Goal: Task Accomplishment & Management: Manage account settings

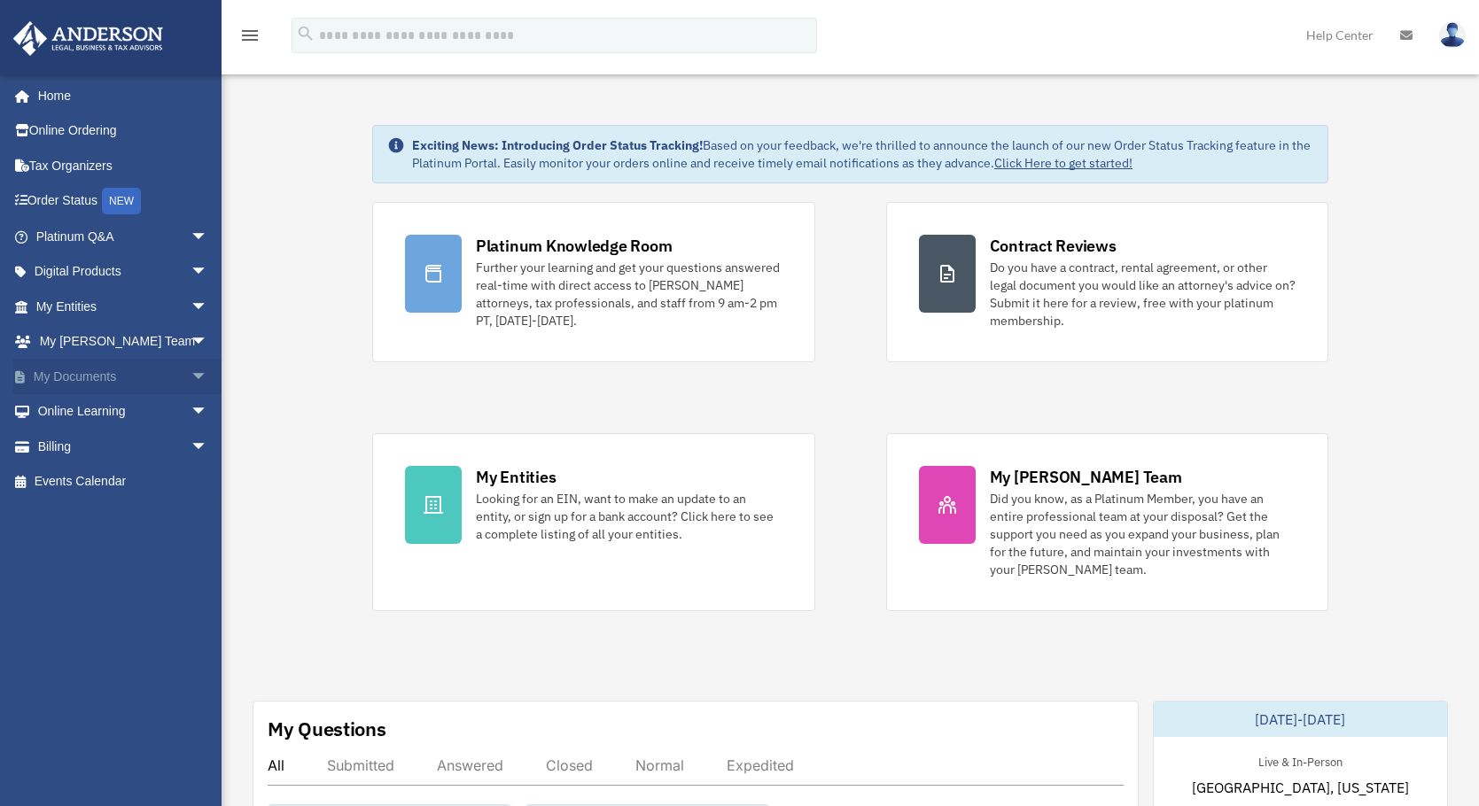
click at [191, 376] on span "arrow_drop_down" at bounding box center [208, 377] width 35 height 36
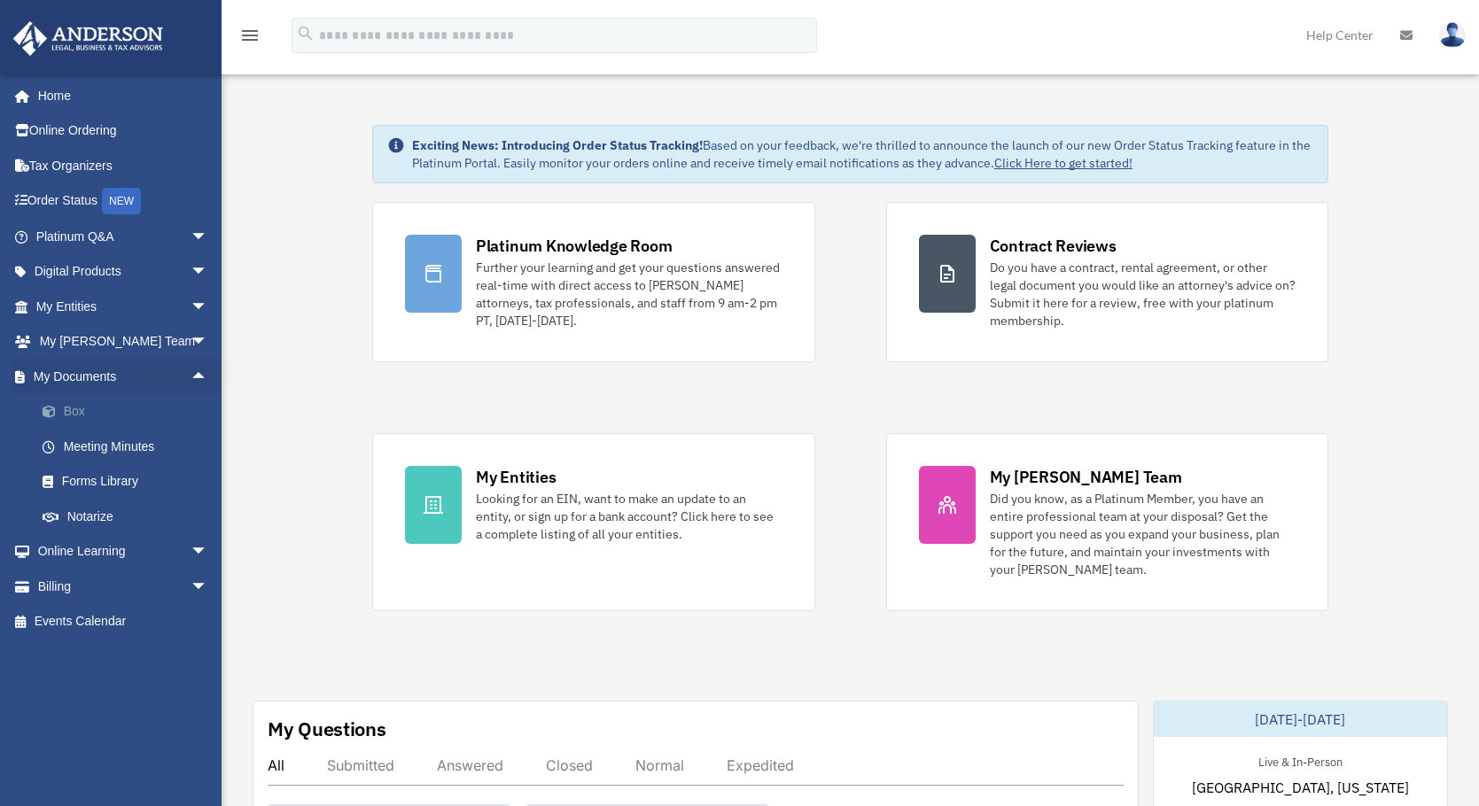
click at [75, 414] on link "Box" at bounding box center [130, 411] width 210 height 35
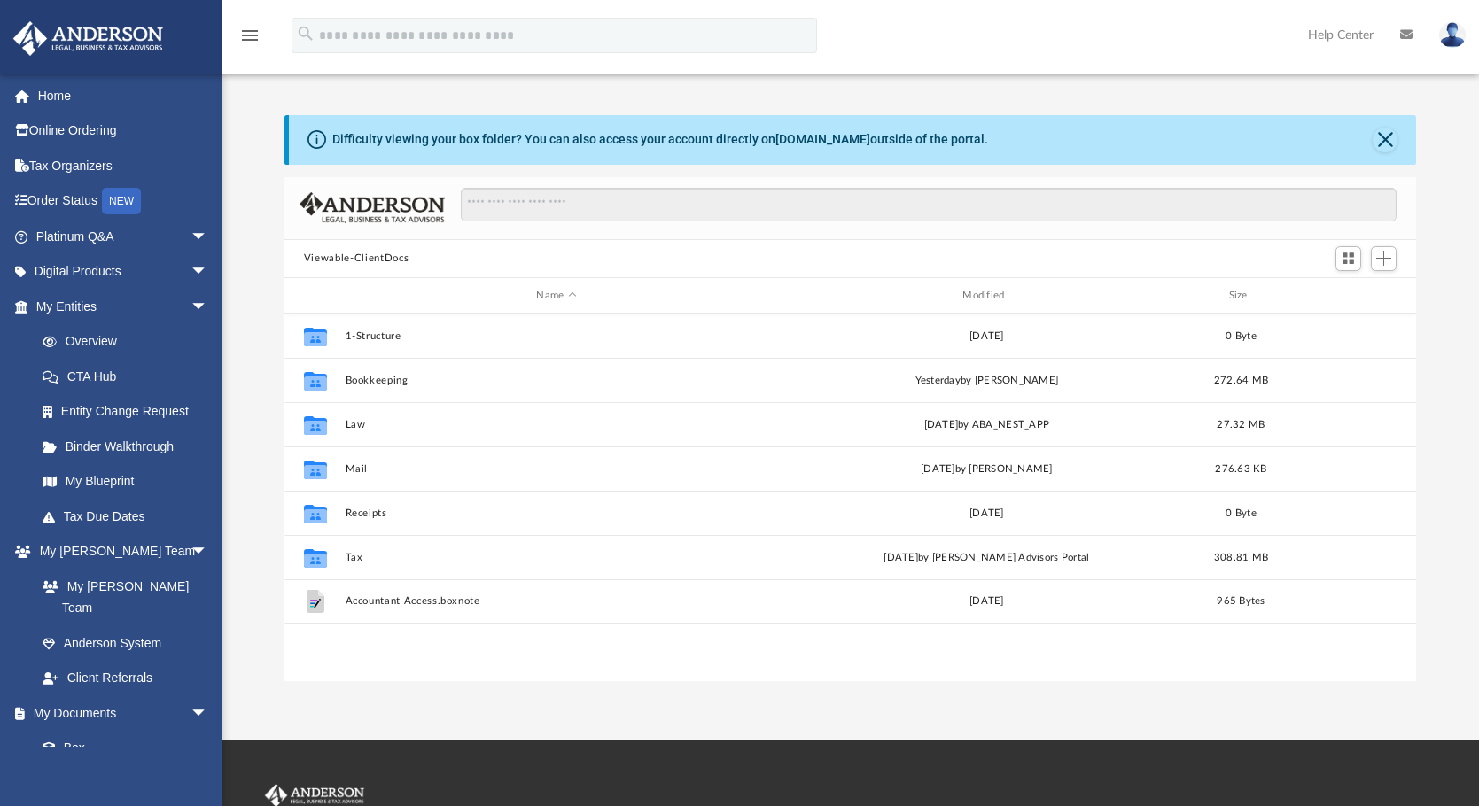
scroll to position [390, 1118]
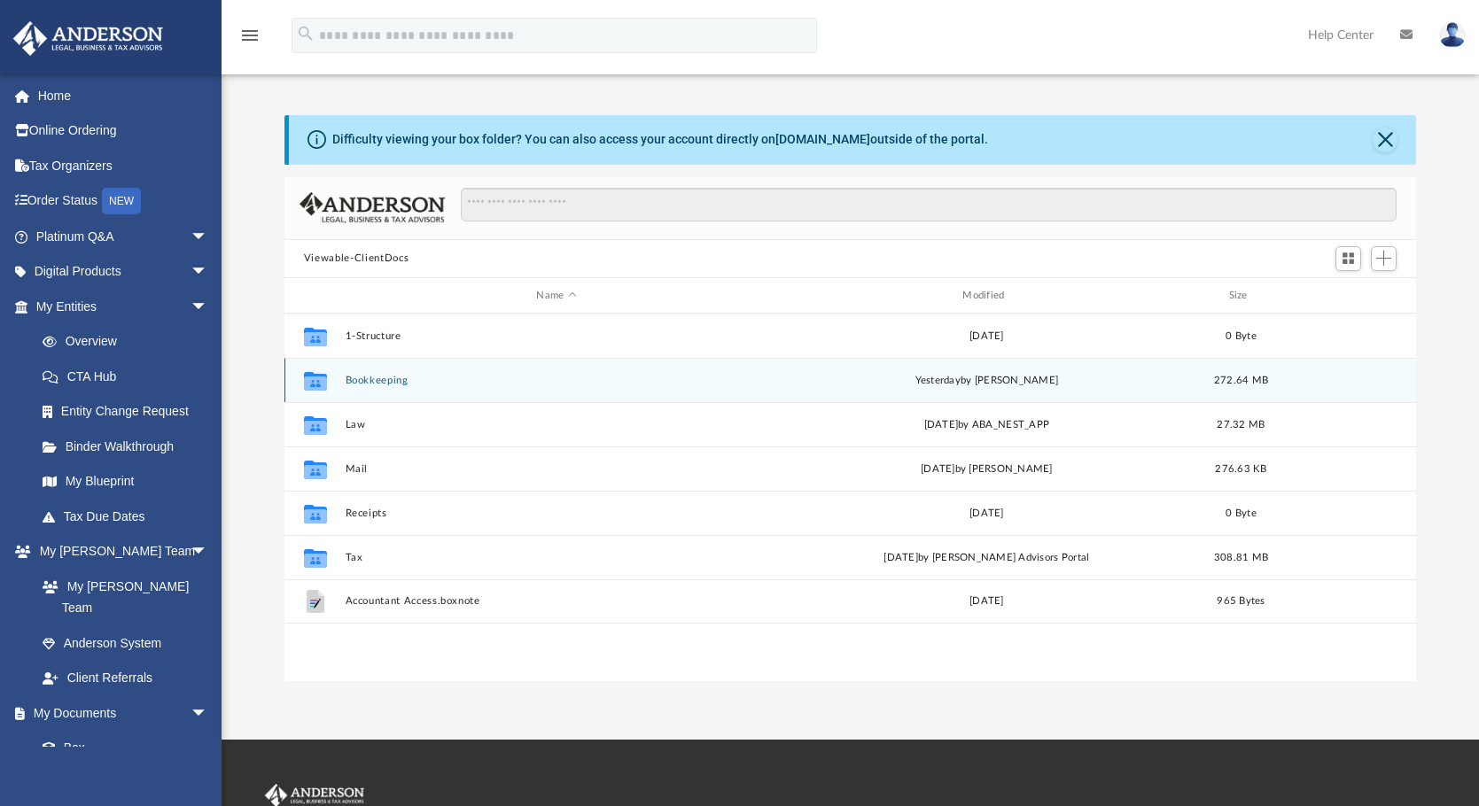
click at [389, 377] on button "Bookkeeping" at bounding box center [556, 381] width 423 height 12
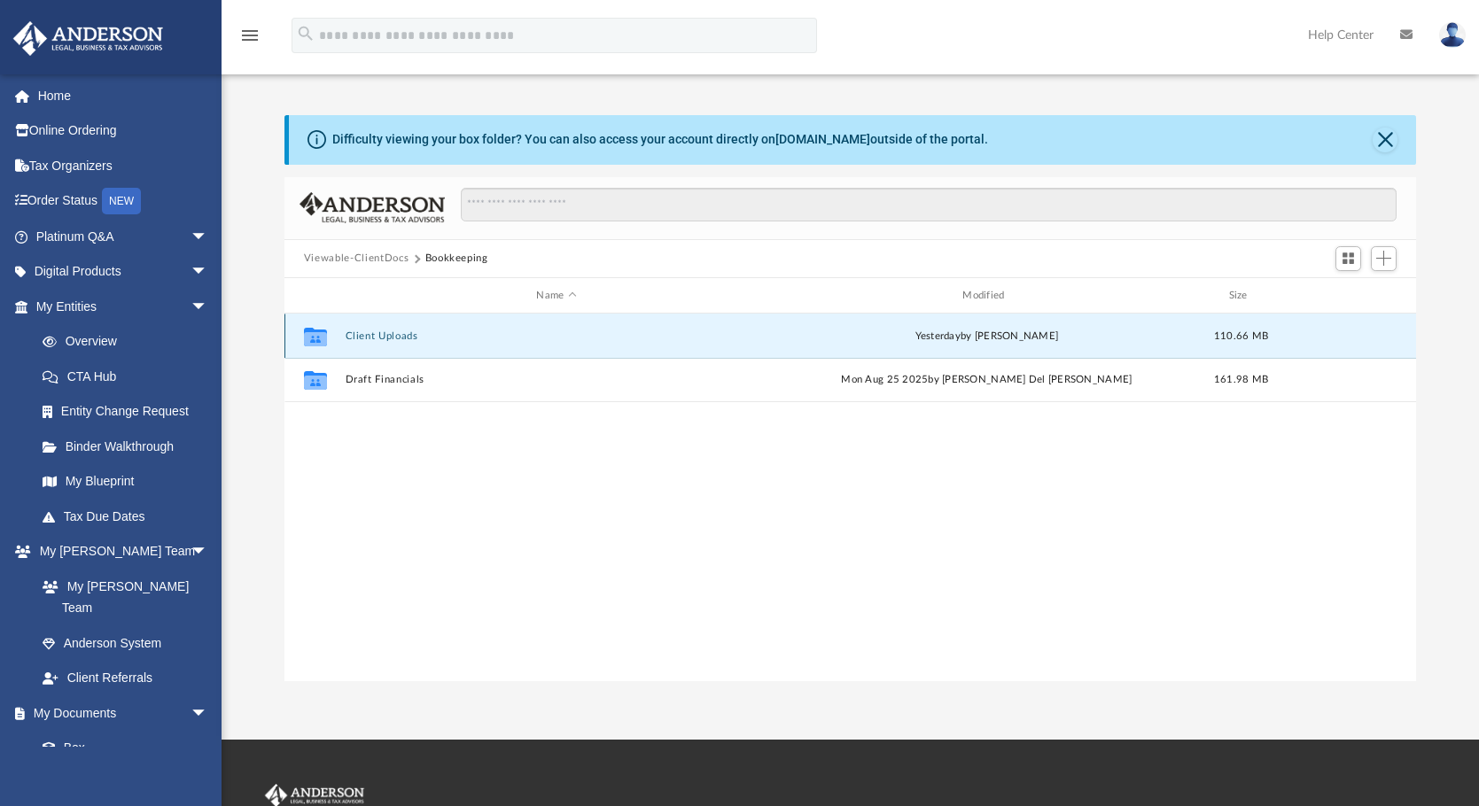
click at [382, 334] on button "Client Uploads" at bounding box center [556, 337] width 423 height 12
click at [385, 331] on button "GDI LLC (1120 Dec YE)" at bounding box center [556, 337] width 423 height 12
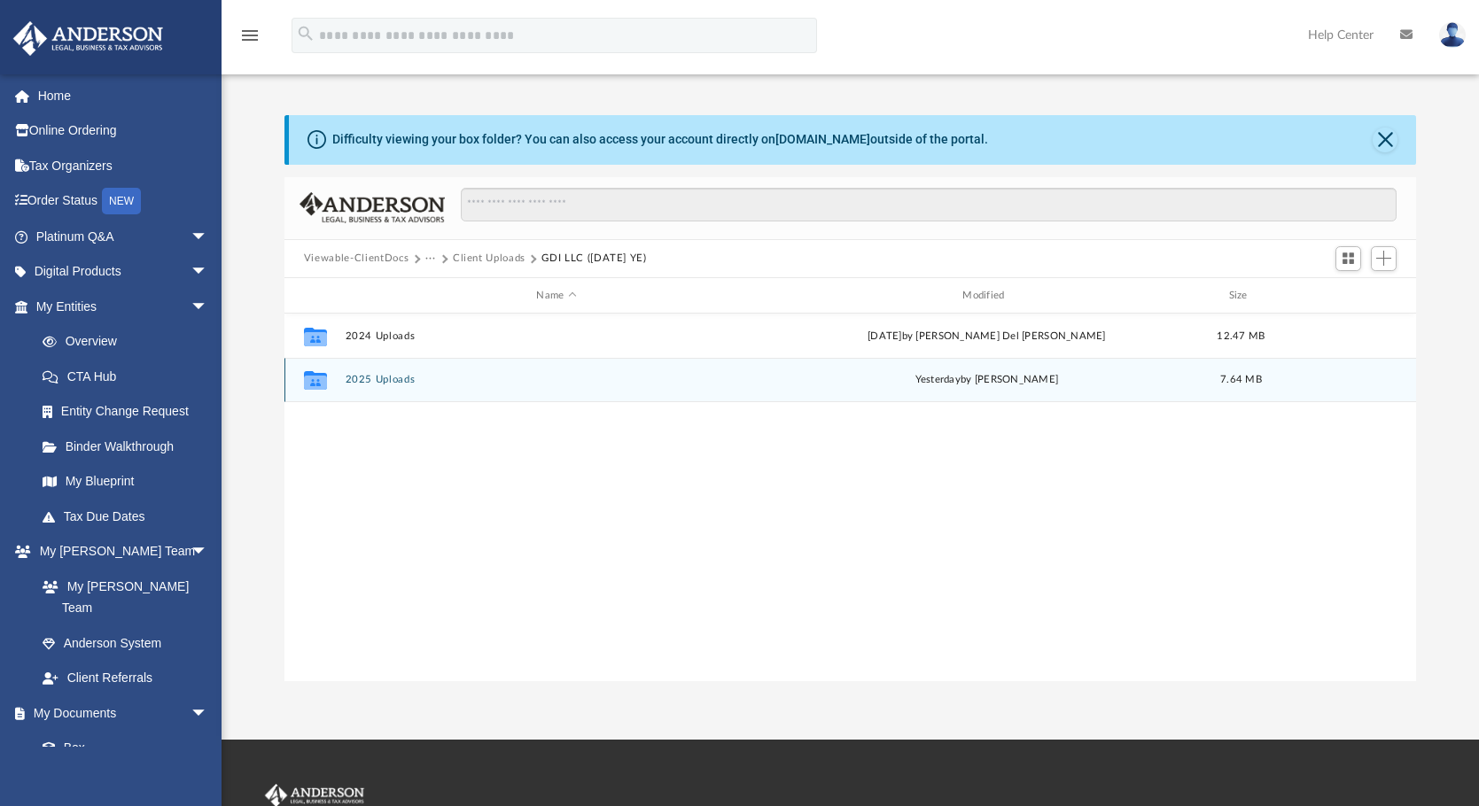
click at [375, 373] on div "Collaborated Folder 2025 Uploads yesterday by Ray Minute 7.64 MB" at bounding box center [850, 380] width 1132 height 44
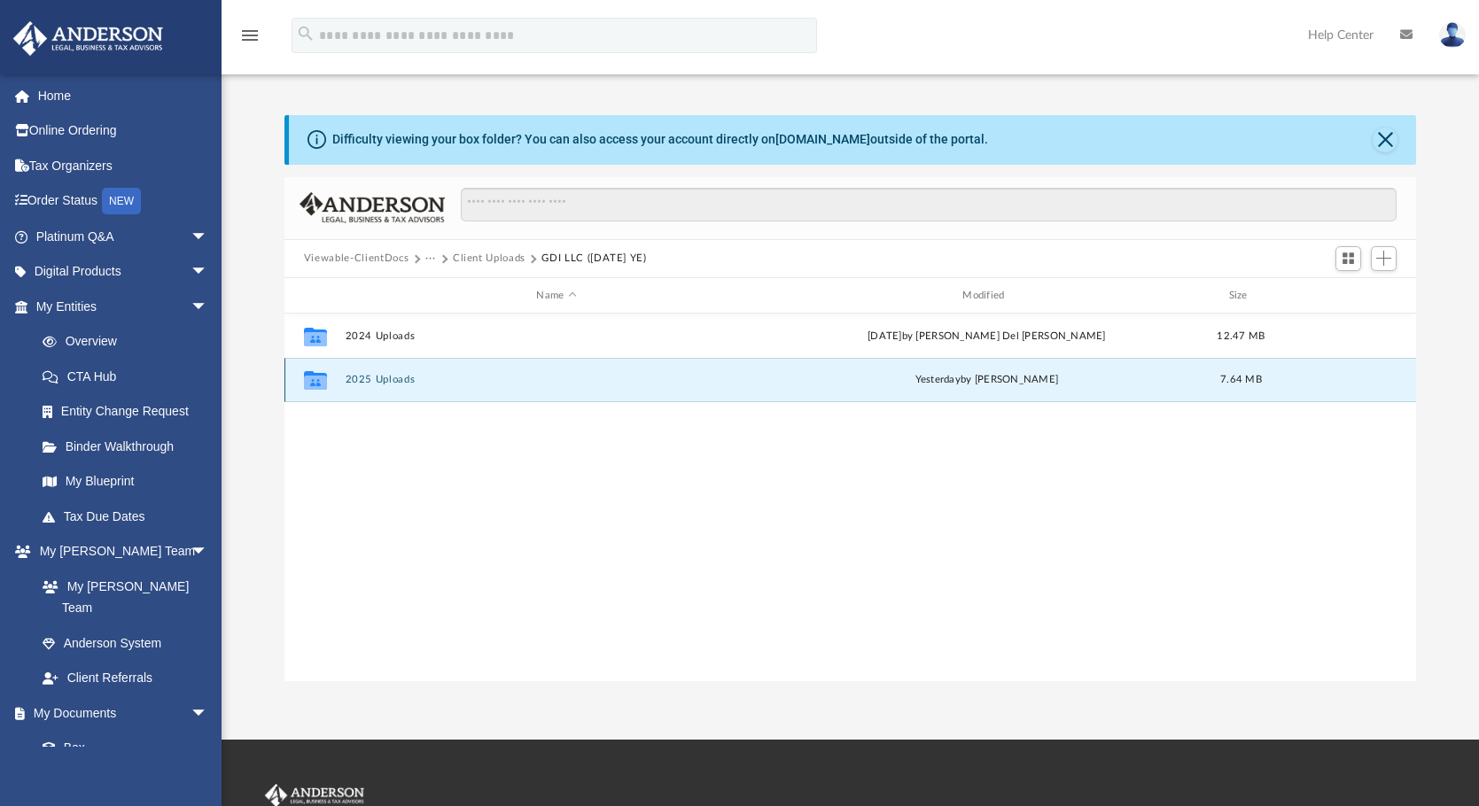
click at [352, 376] on button "2025 Uploads" at bounding box center [556, 381] width 423 height 12
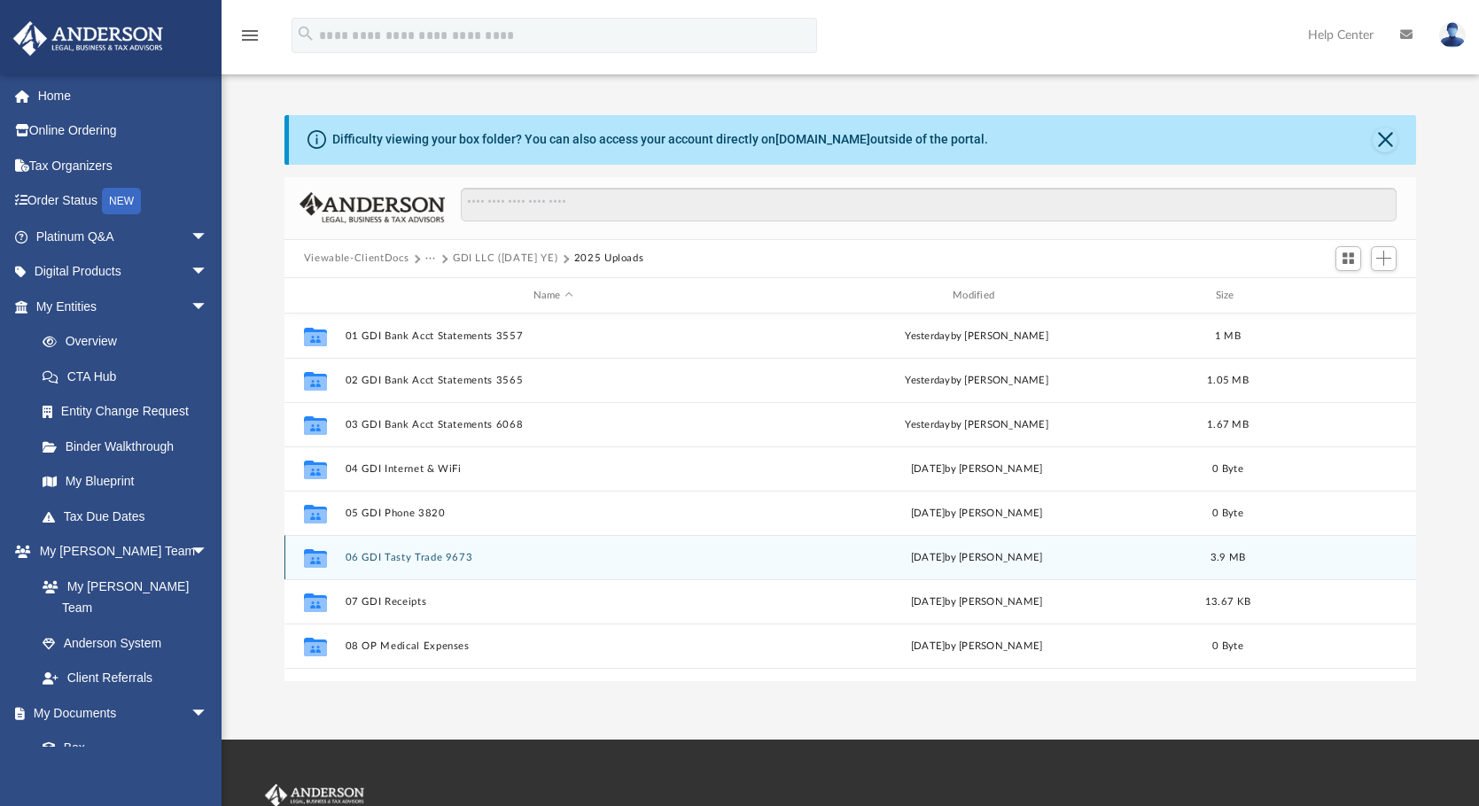
click at [369, 558] on button "06 GDI Tasty Trade 9673" at bounding box center [553, 558] width 416 height 12
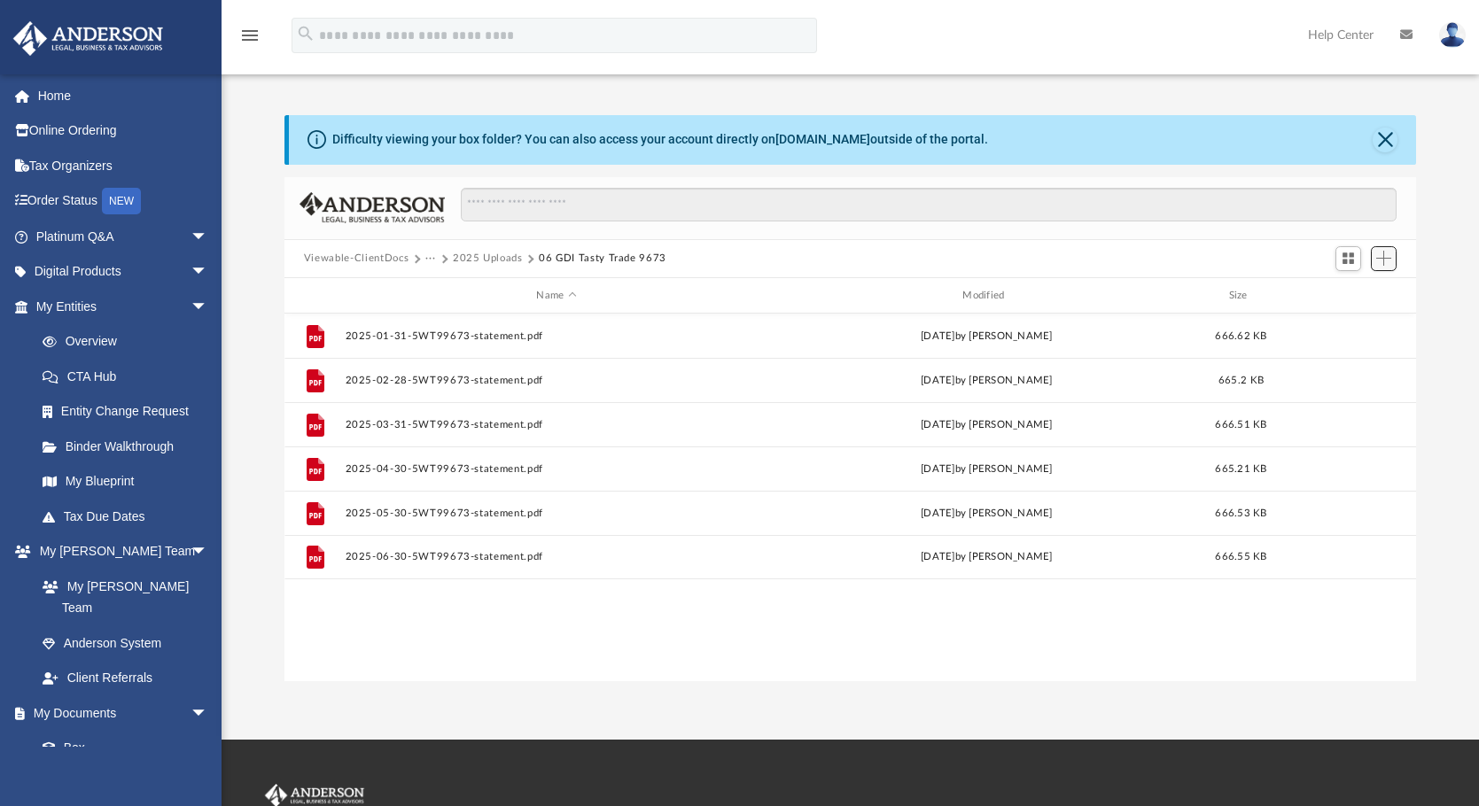
click at [1383, 255] on span "Add" at bounding box center [1383, 258] width 15 height 15
click at [1339, 293] on li "Upload" at bounding box center [1358, 294] width 57 height 19
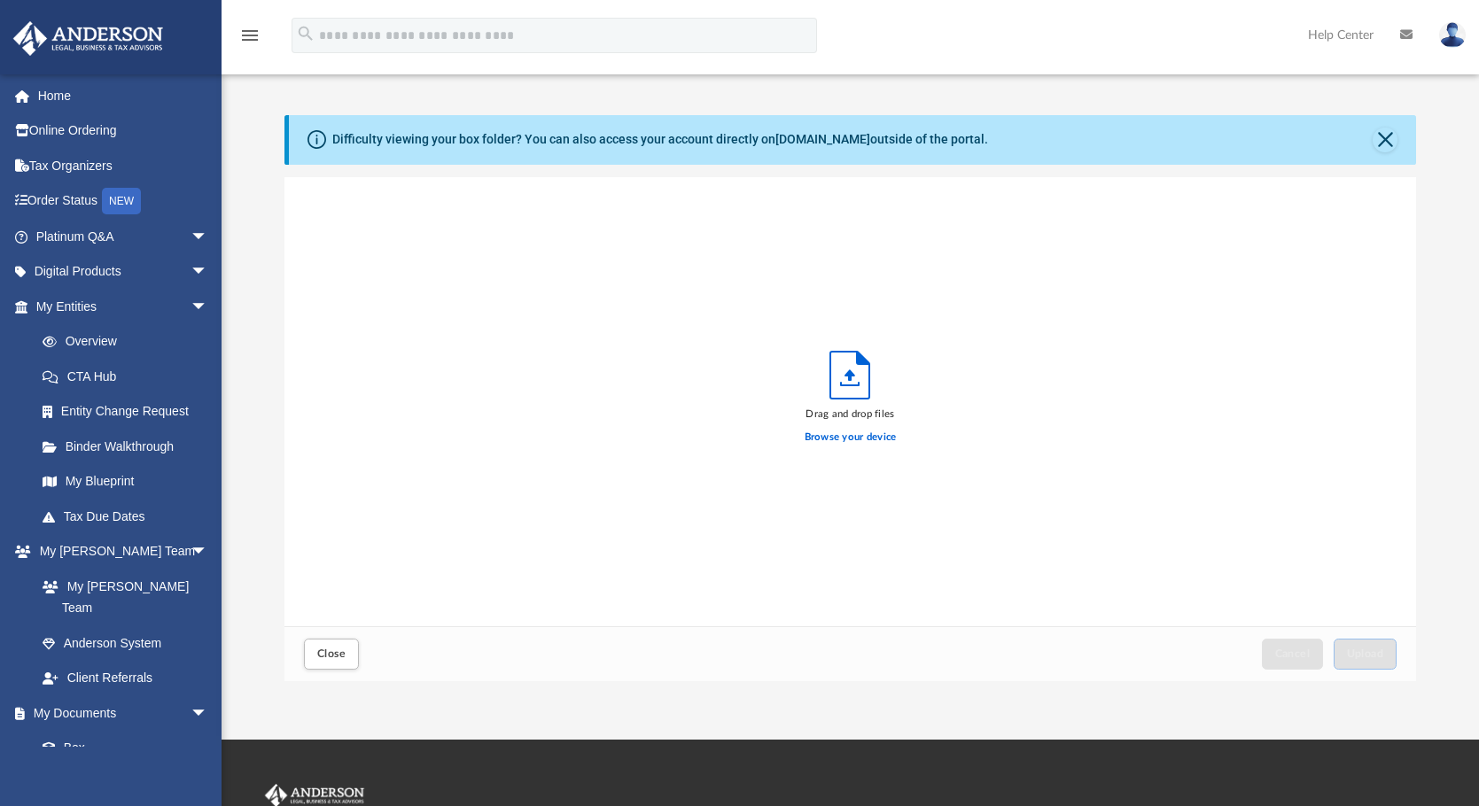
scroll to position [436, 1118]
click at [841, 439] on label "Browse your device" at bounding box center [851, 438] width 92 height 16
click at [0, 0] on input "Browse your device" at bounding box center [0, 0] width 0 height 0
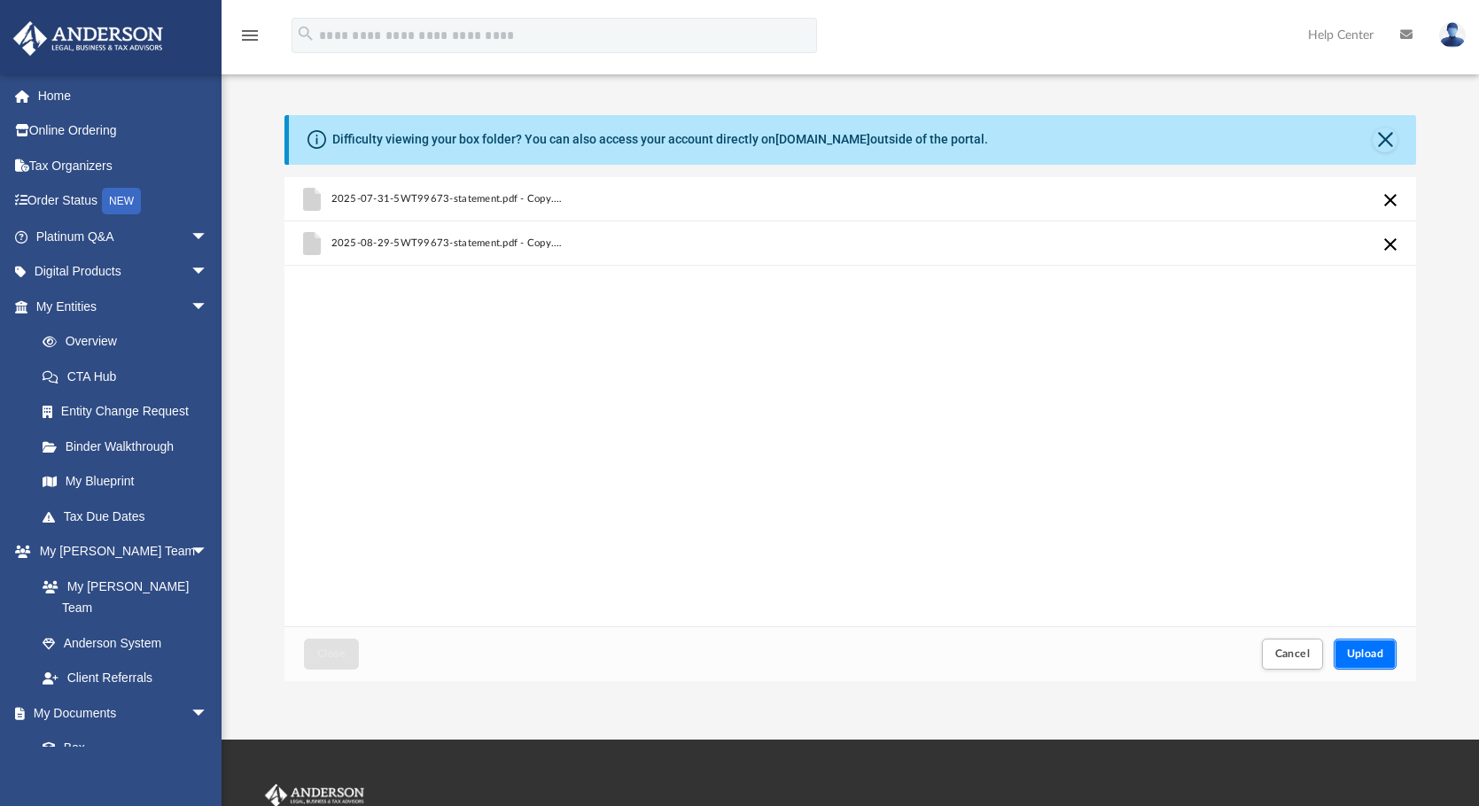
click at [1368, 650] on span "Upload" at bounding box center [1365, 654] width 37 height 11
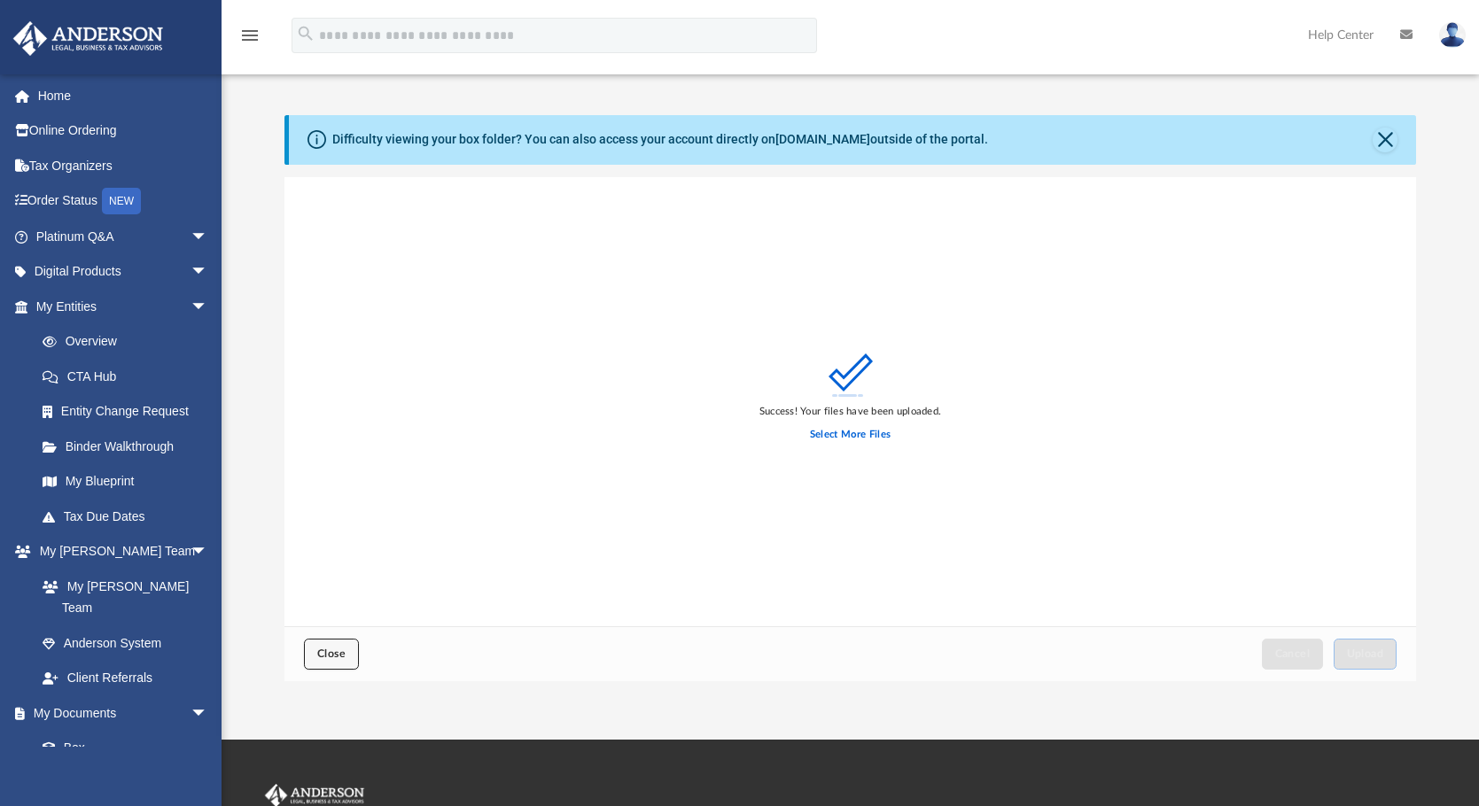
click at [329, 653] on span "Close" at bounding box center [331, 654] width 28 height 11
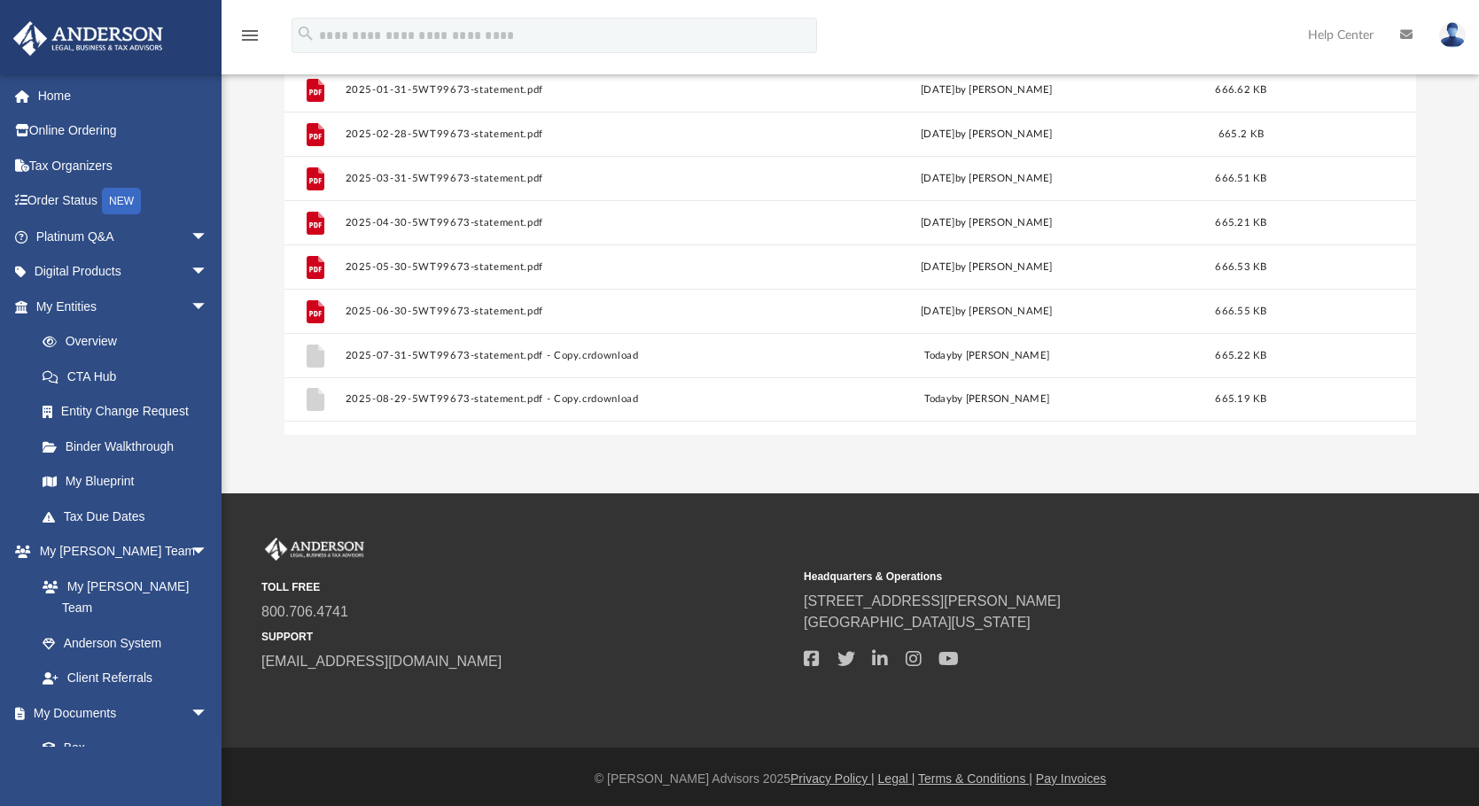
scroll to position [251, 0]
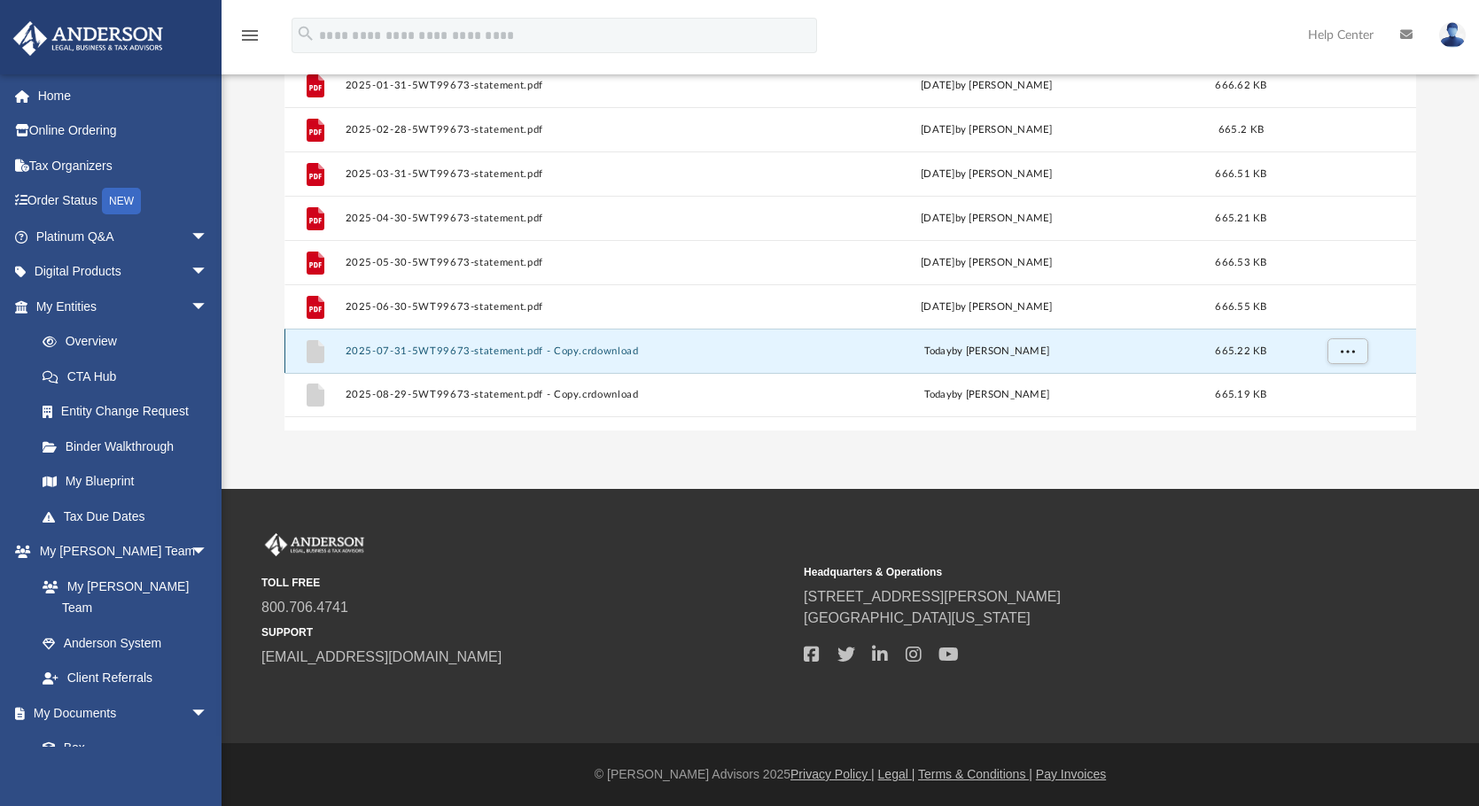
click at [403, 346] on button "2025-07-31-5WT99673-statement.pdf - Copy.crdownload" at bounding box center [556, 352] width 423 height 12
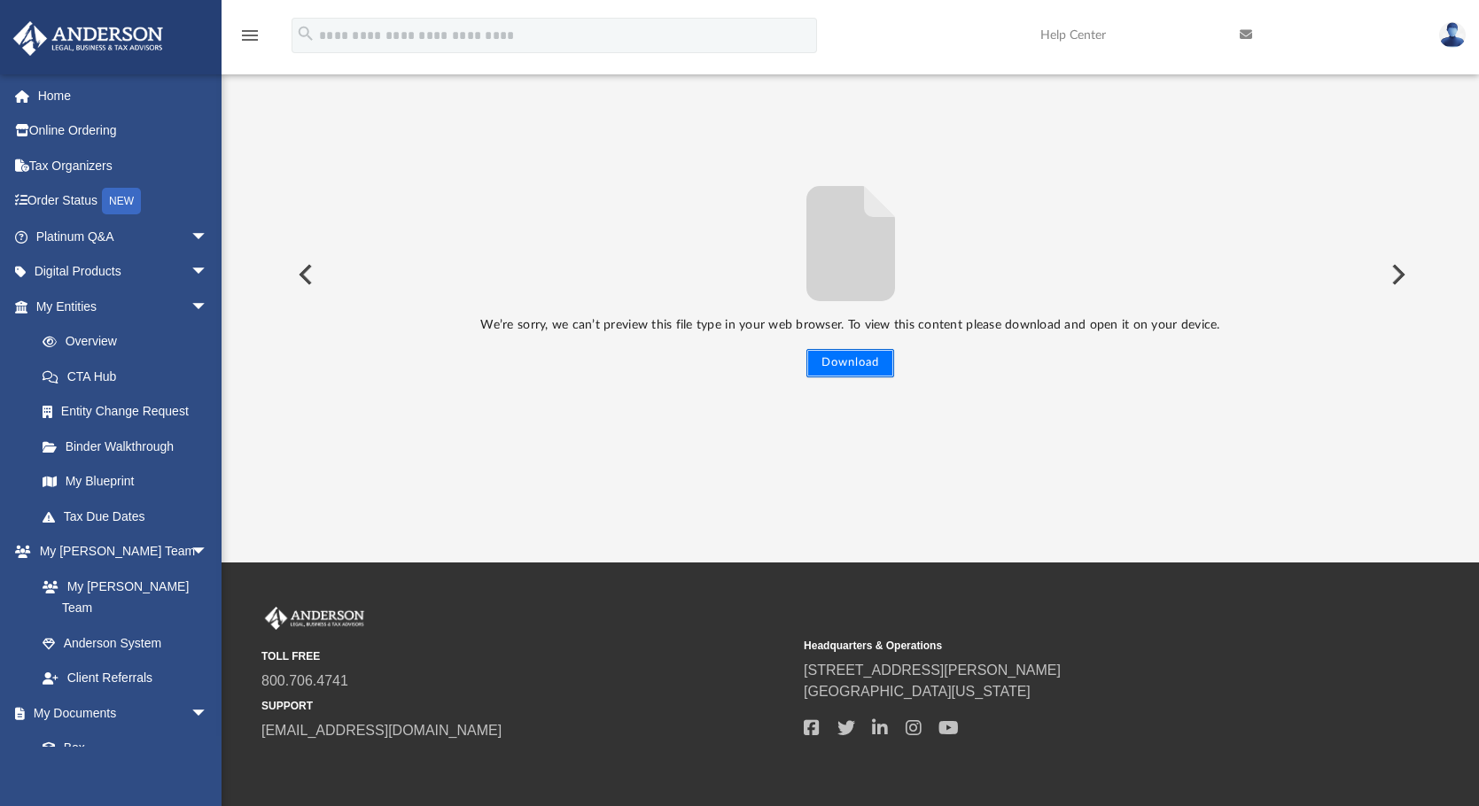
click at [848, 359] on button "Download" at bounding box center [850, 363] width 88 height 28
click at [302, 269] on button "Preview" at bounding box center [303, 275] width 39 height 50
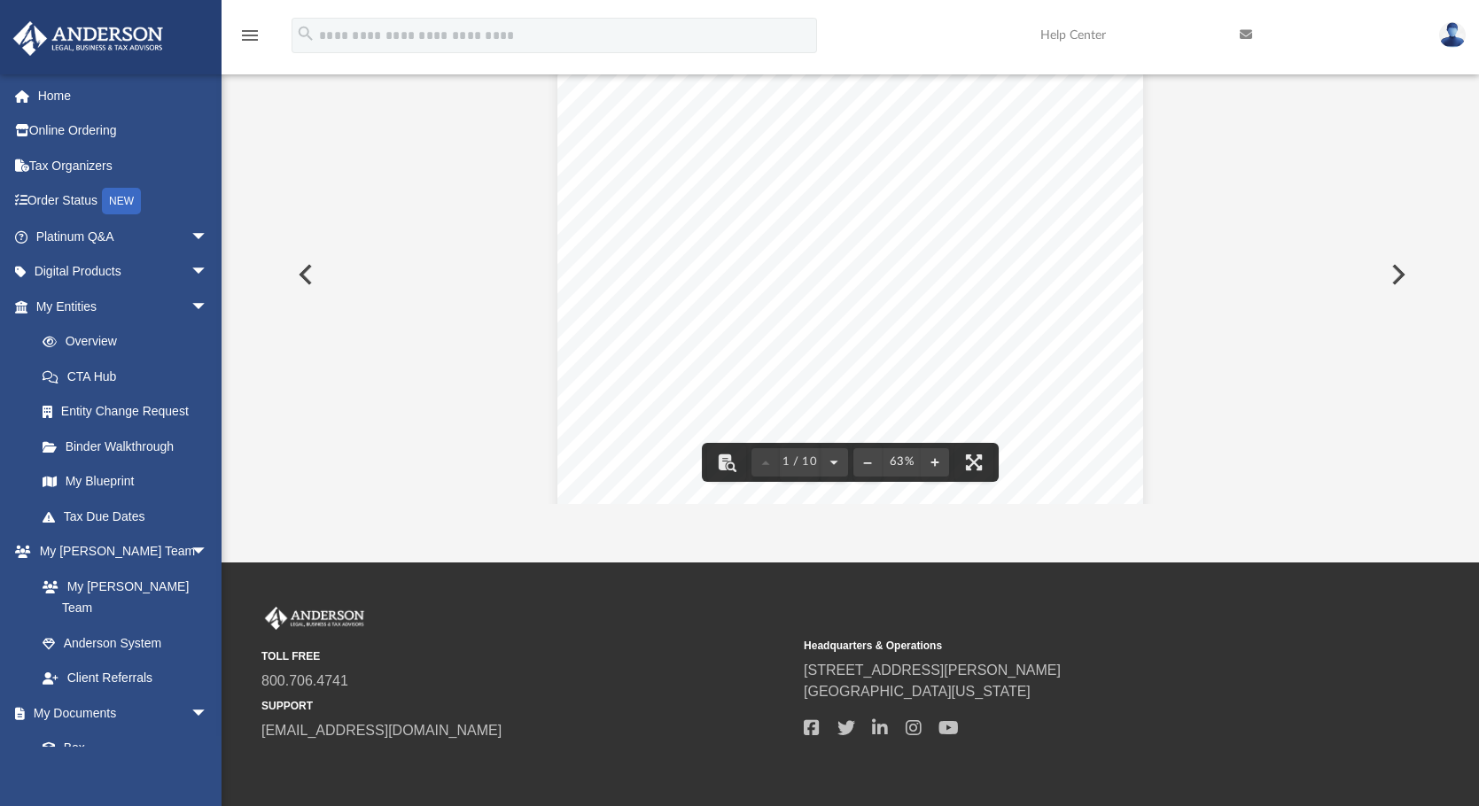
scroll to position [0, 0]
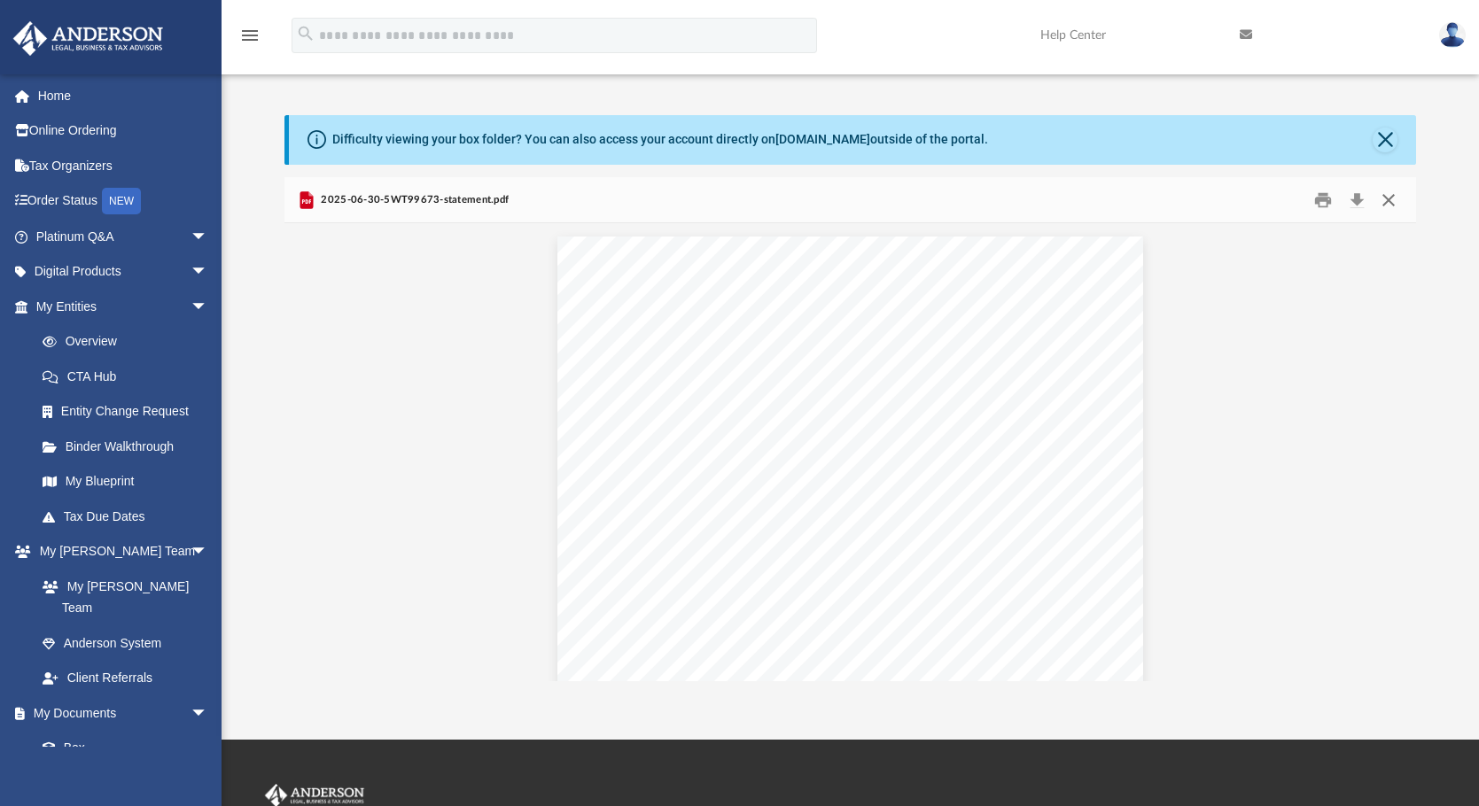
click at [1388, 196] on button "Close" at bounding box center [1389, 199] width 32 height 27
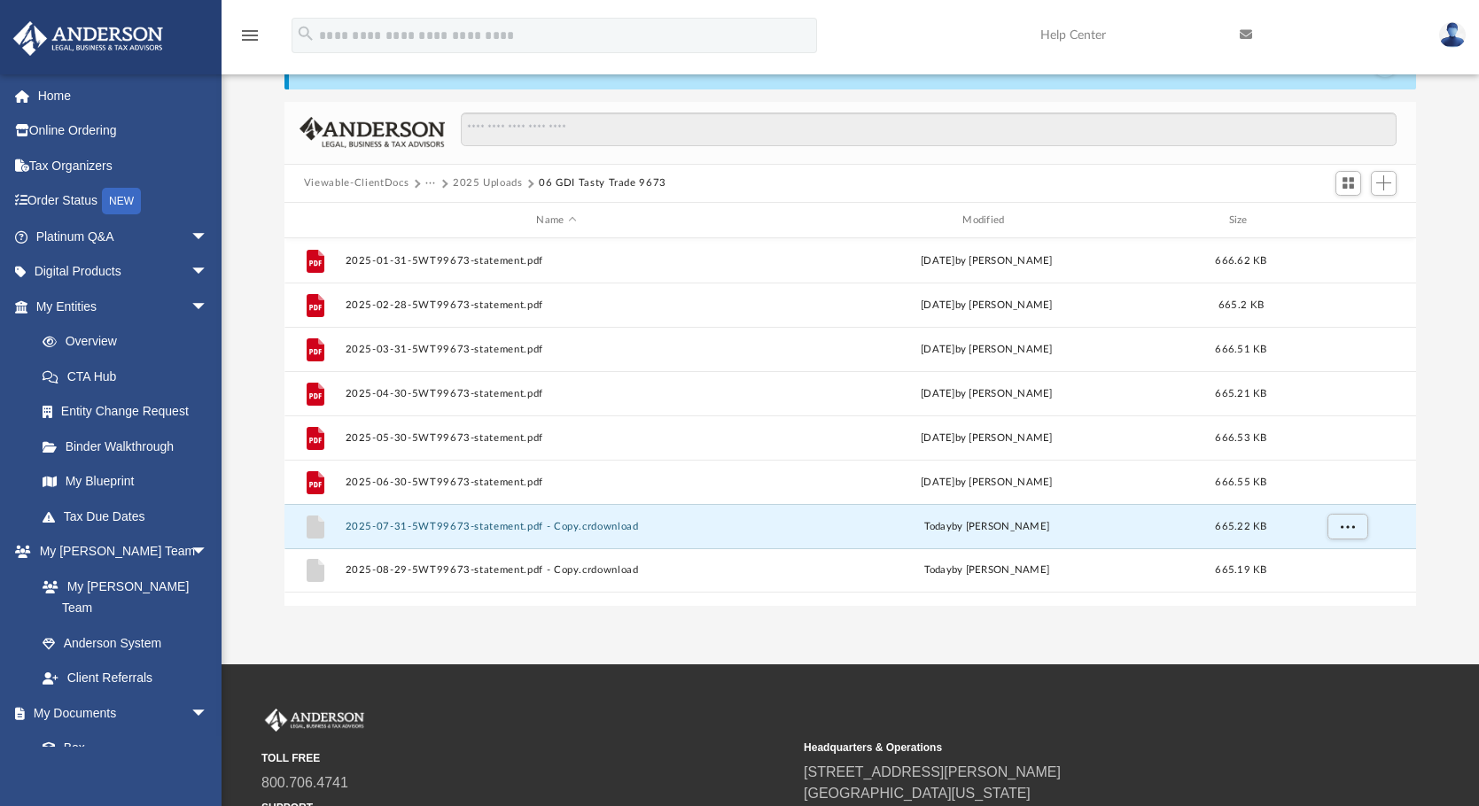
scroll to position [177, 0]
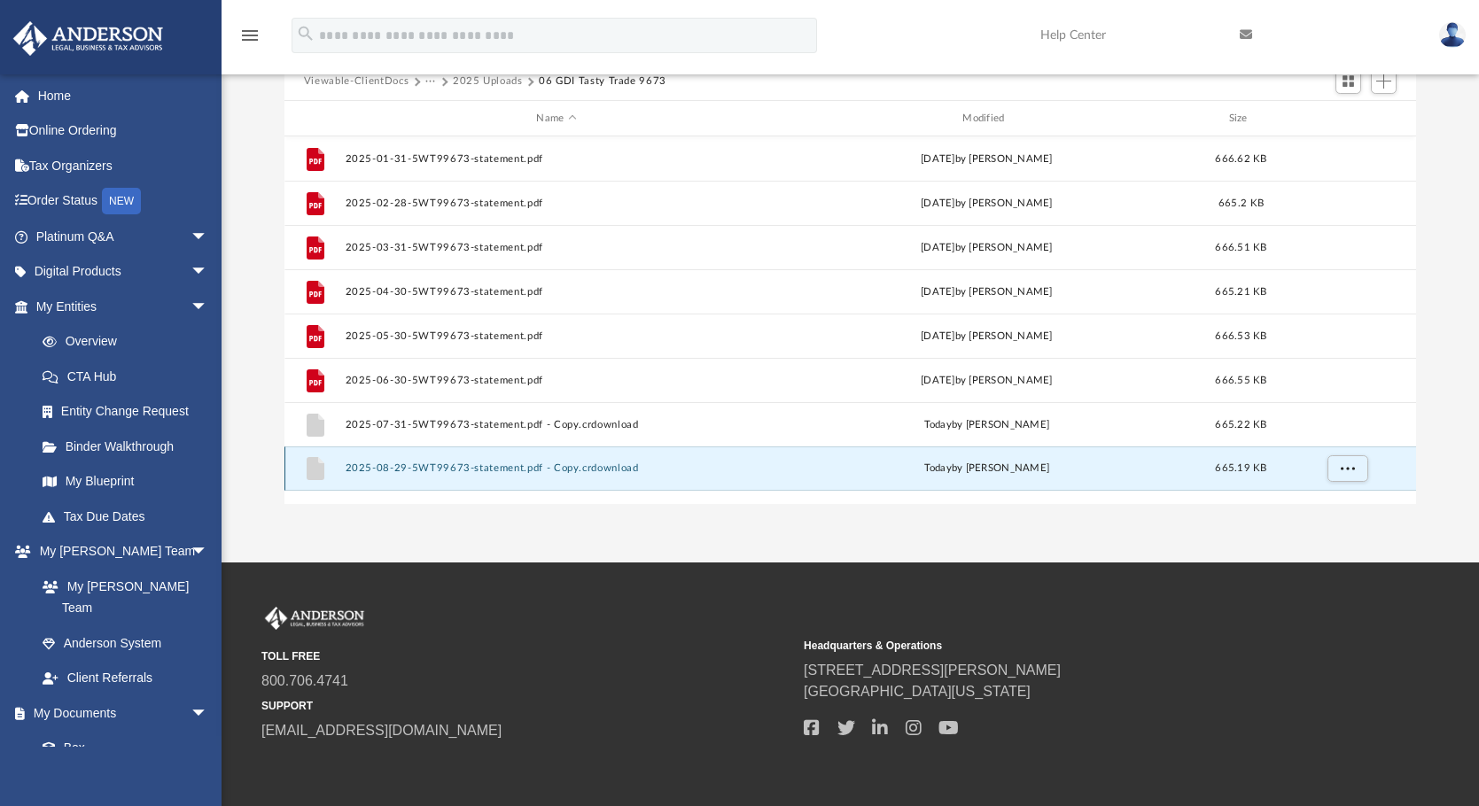
click at [417, 471] on button "2025-08-29-5WT99673-statement.pdf - Copy.crdownload" at bounding box center [556, 469] width 423 height 12
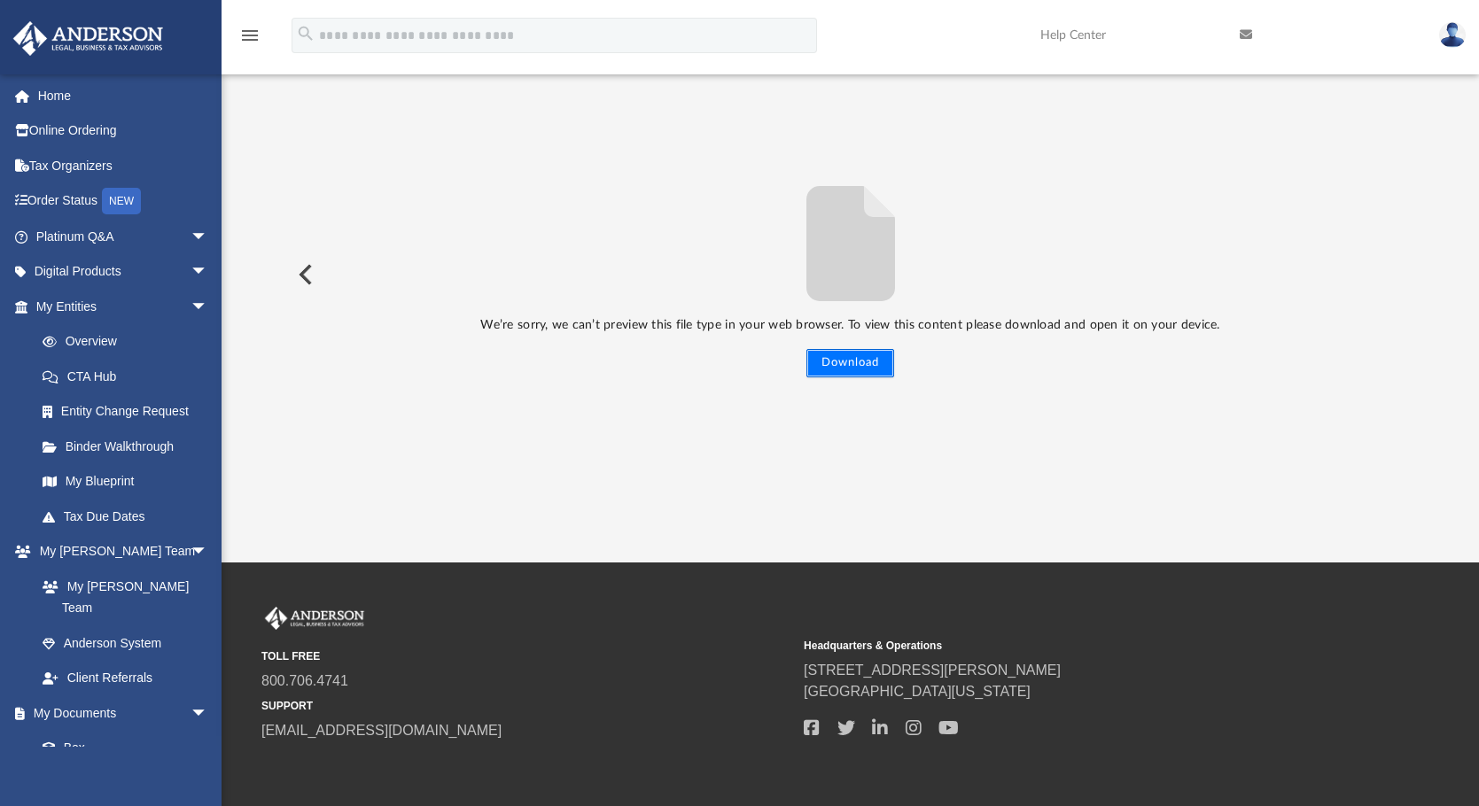
click at [842, 360] on button "Download" at bounding box center [850, 363] width 88 height 28
click at [856, 360] on button "Download" at bounding box center [850, 363] width 88 height 28
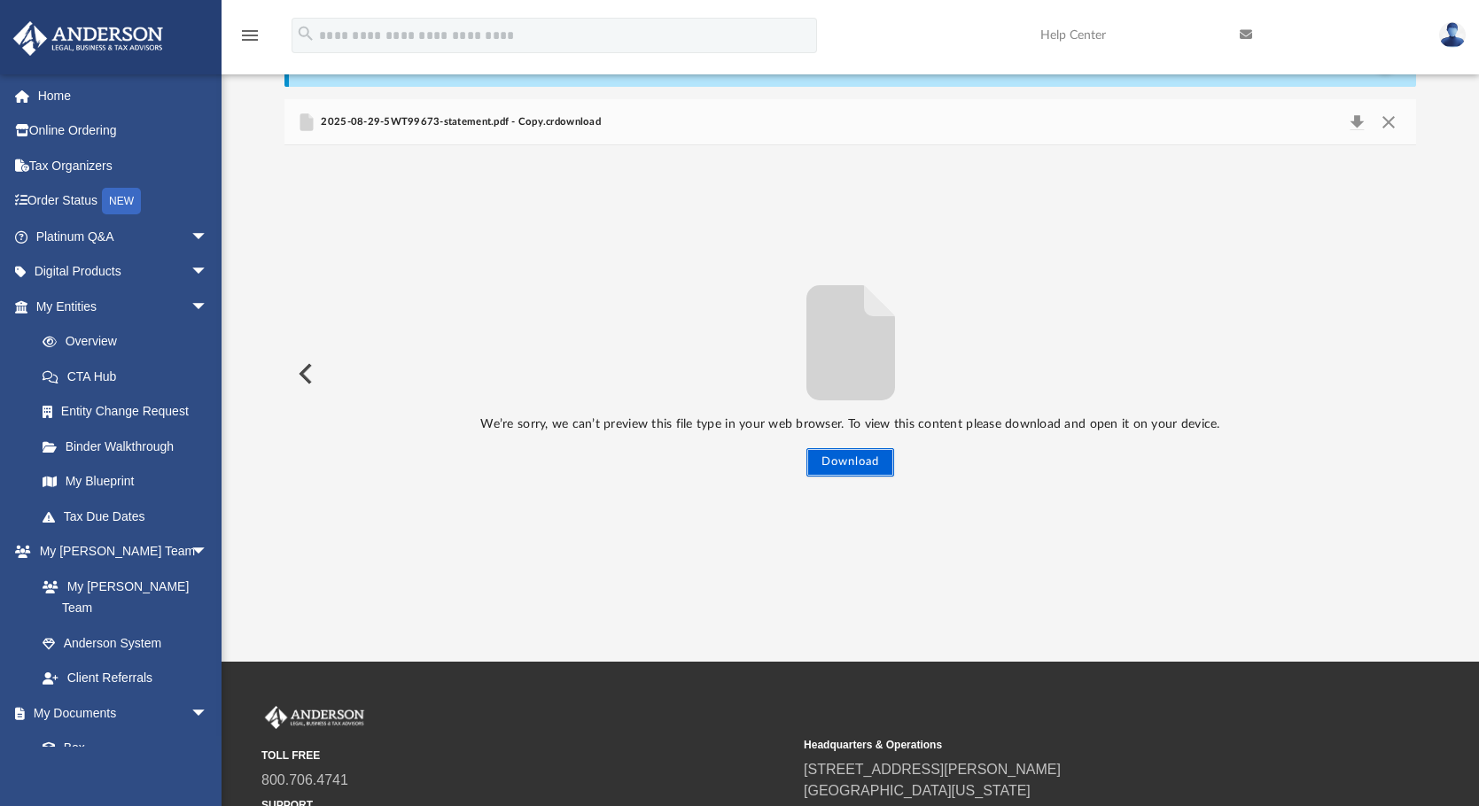
scroll to position [0, 0]
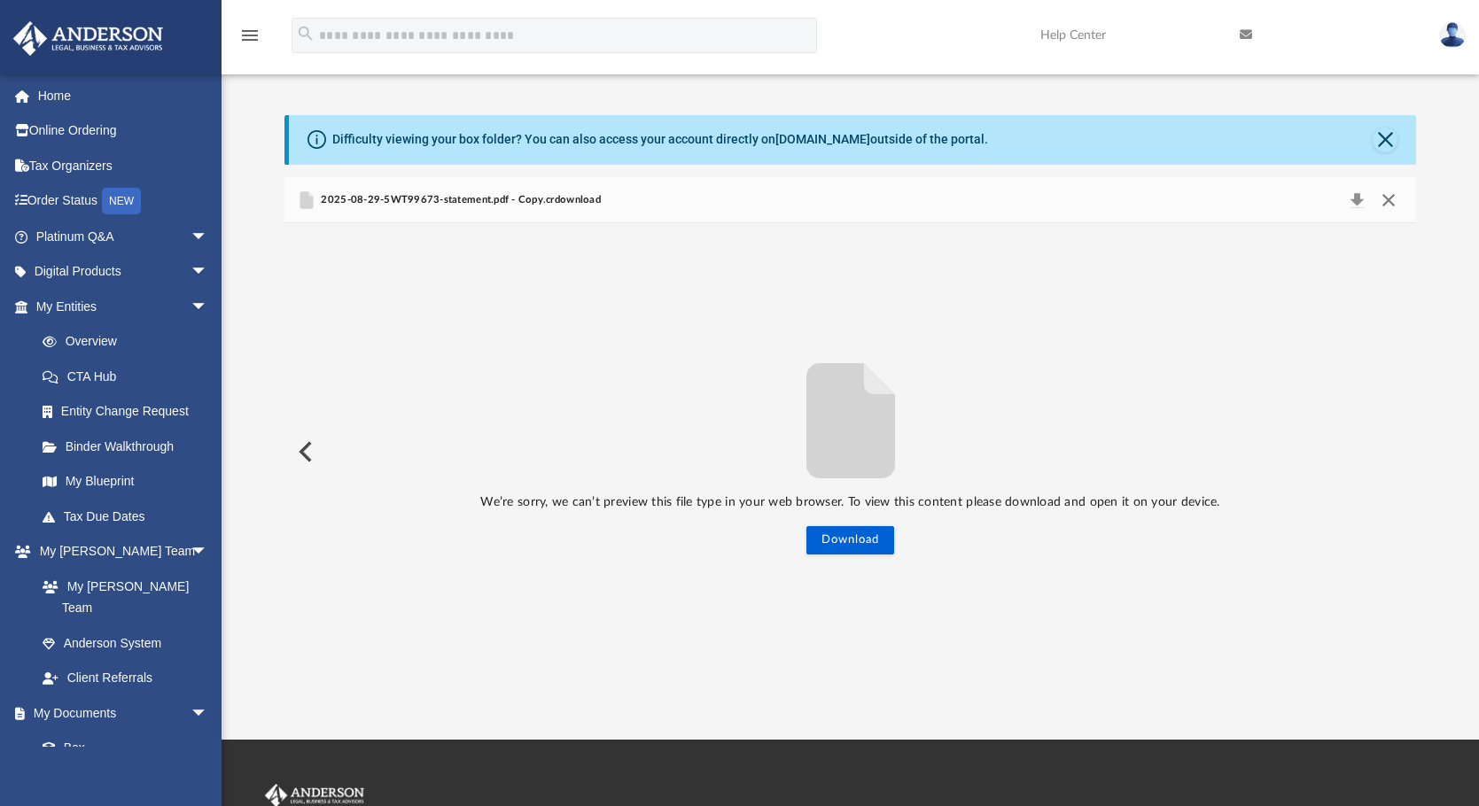
click at [1389, 199] on button "Close" at bounding box center [1389, 200] width 32 height 25
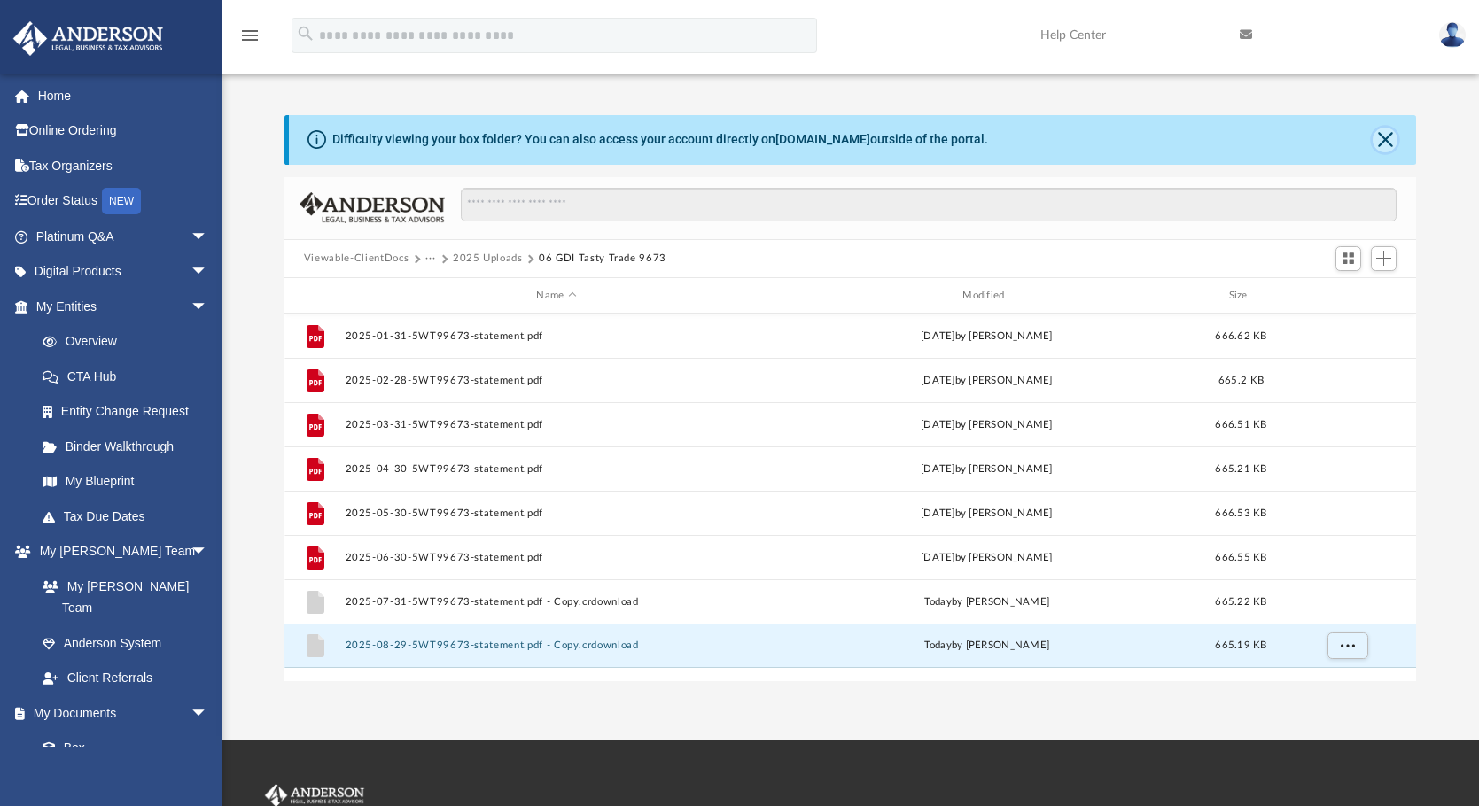
click at [1387, 137] on button "Close" at bounding box center [1385, 140] width 25 height 25
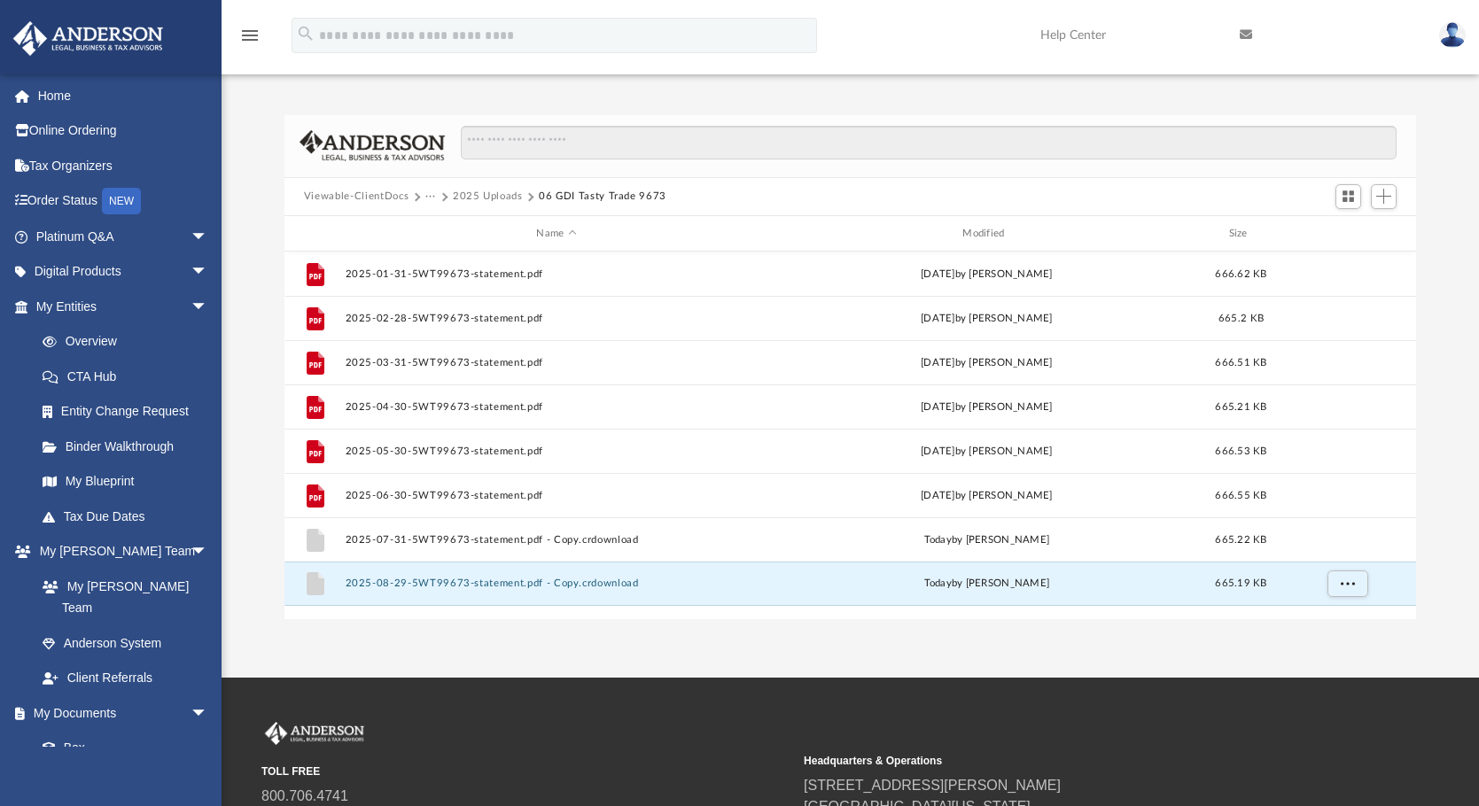
click at [457, 193] on button "2025 Uploads" at bounding box center [488, 197] width 70 height 16
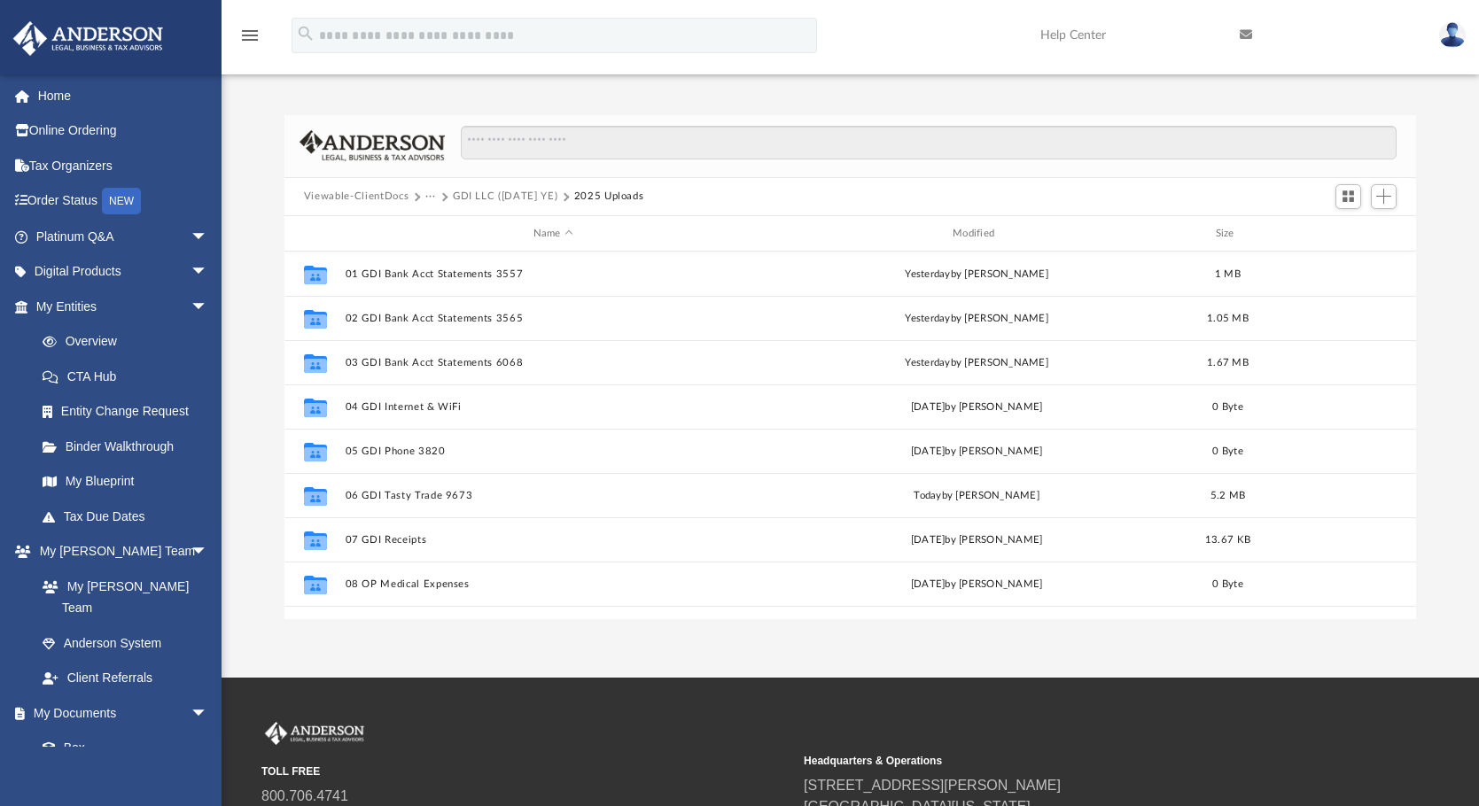
click at [457, 193] on button "GDI LLC (1120 Dec YE)" at bounding box center [505, 197] width 105 height 16
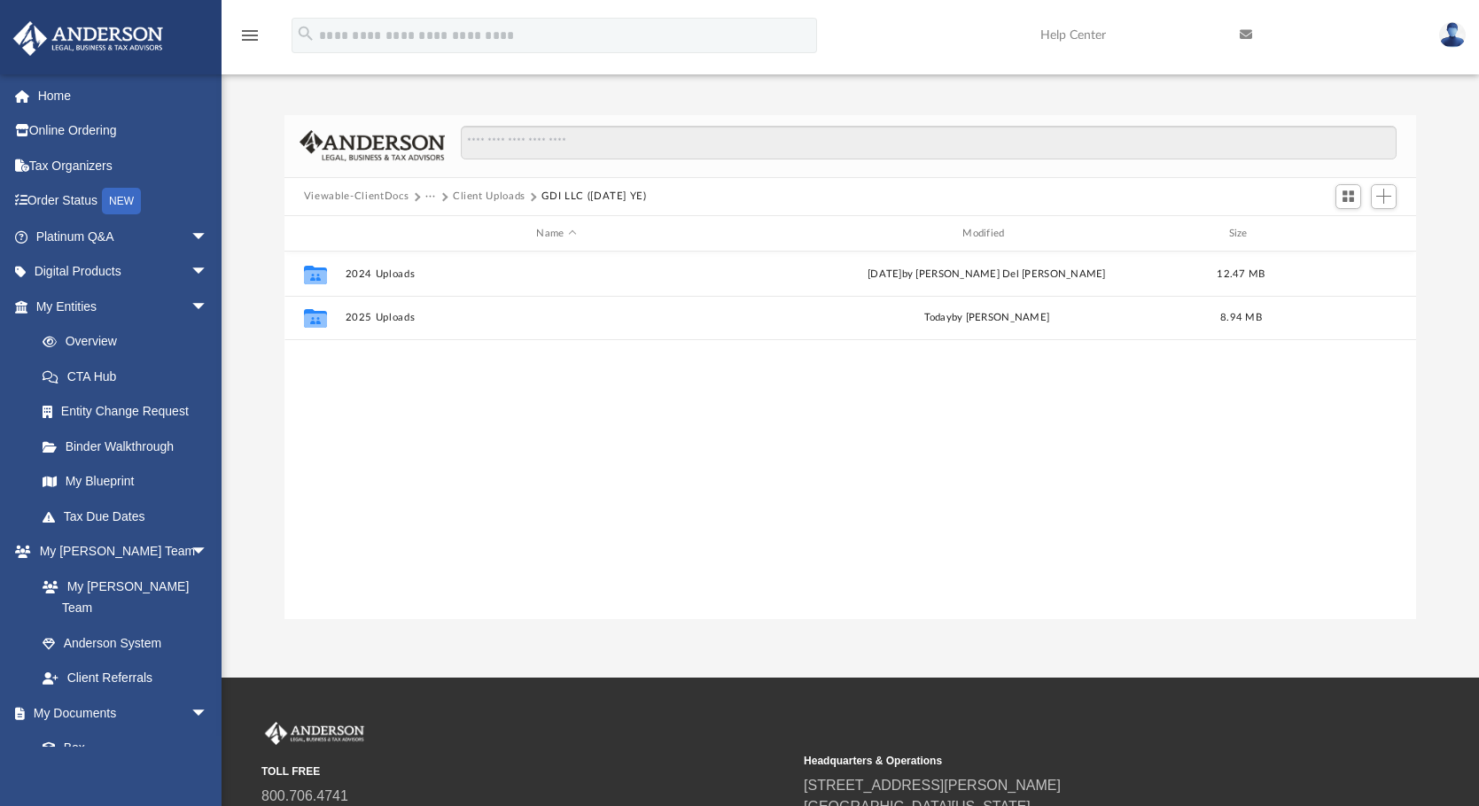
click at [460, 196] on button "Client Uploads" at bounding box center [489, 197] width 73 height 16
click at [432, 195] on button "Bookkeeping" at bounding box center [456, 197] width 63 height 16
click at [393, 195] on button "Viewable-ClientDocs" at bounding box center [356, 197] width 105 height 16
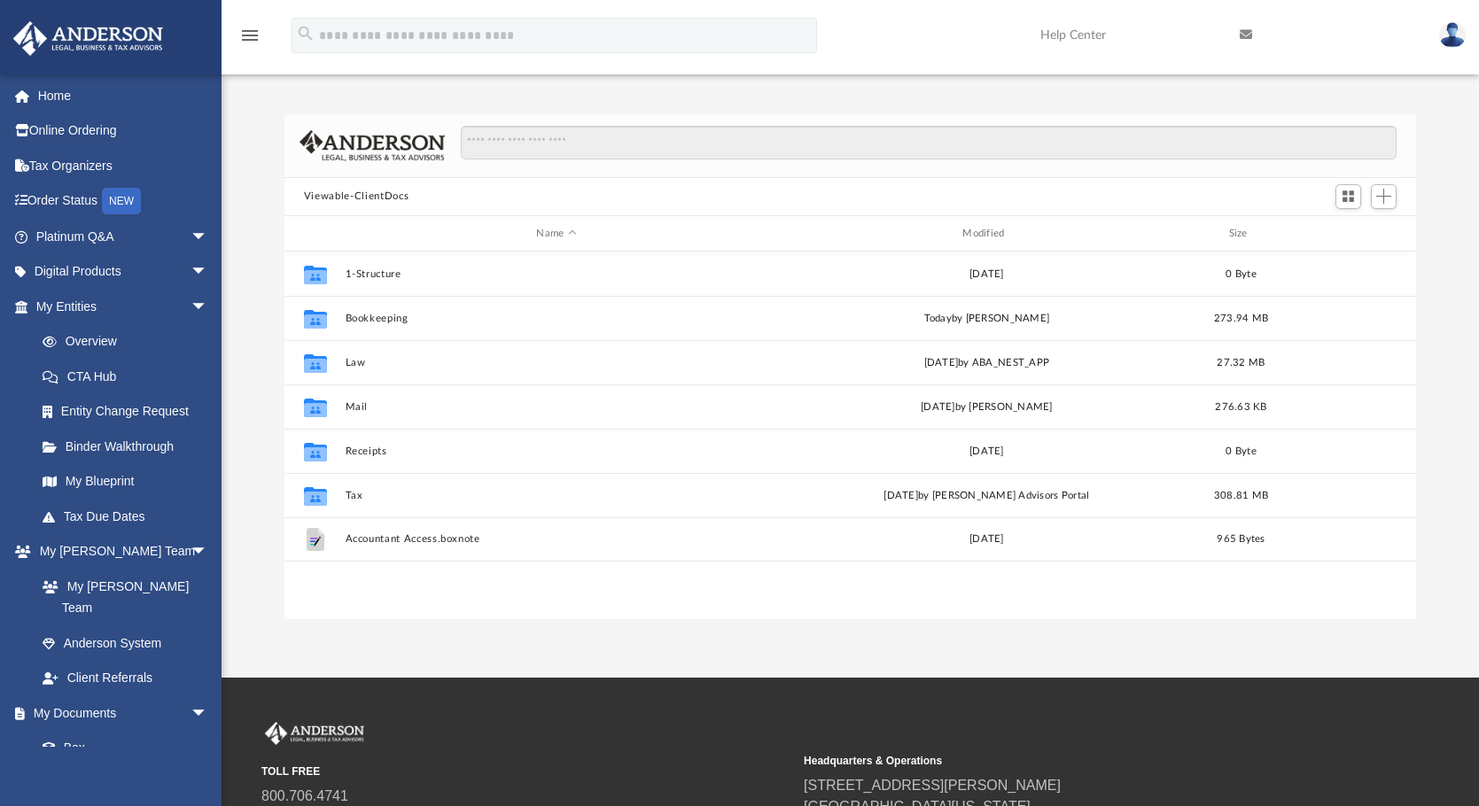
click at [1453, 35] on img at bounding box center [1452, 35] width 27 height 26
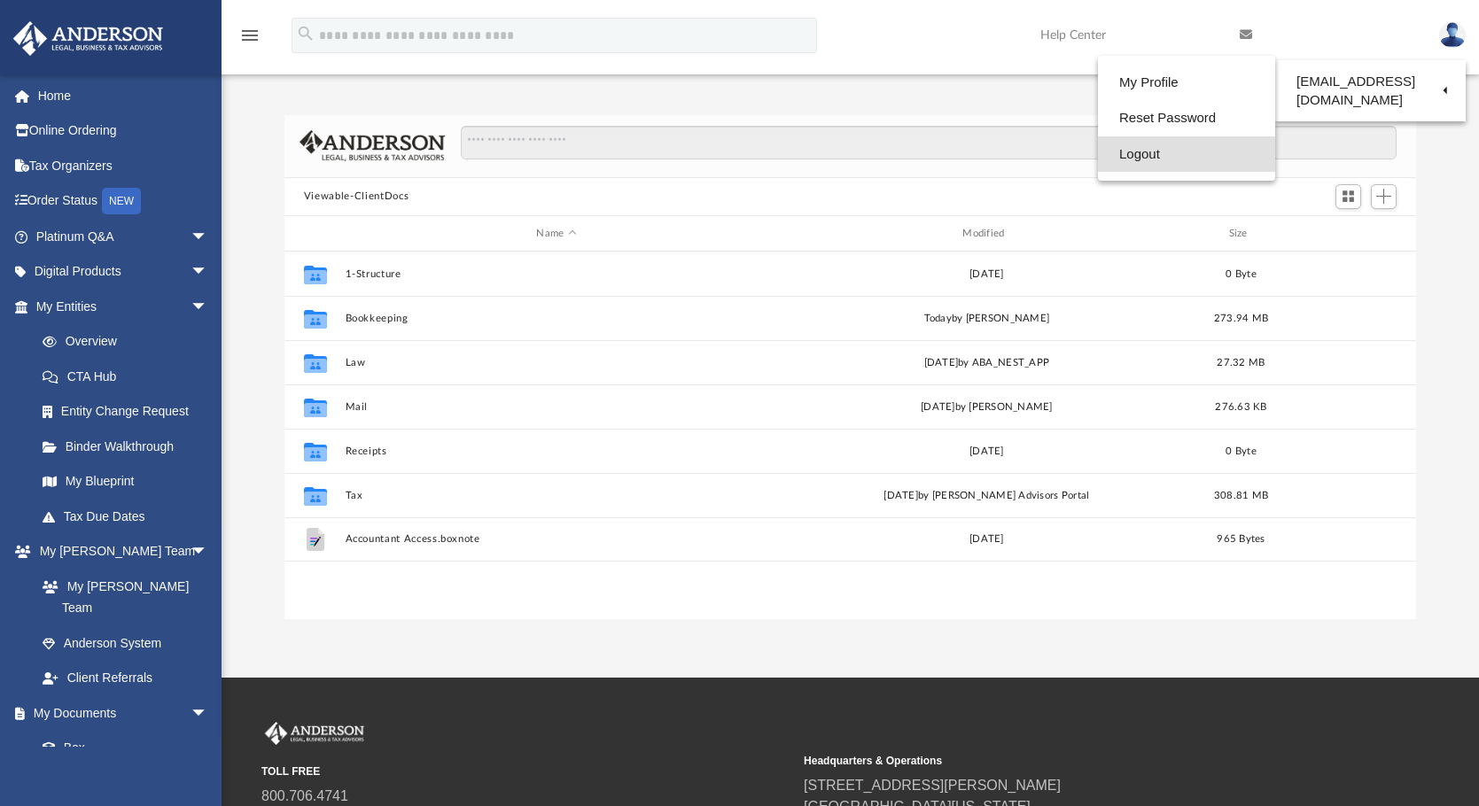
click at [1148, 154] on link "Logout" at bounding box center [1186, 154] width 177 height 36
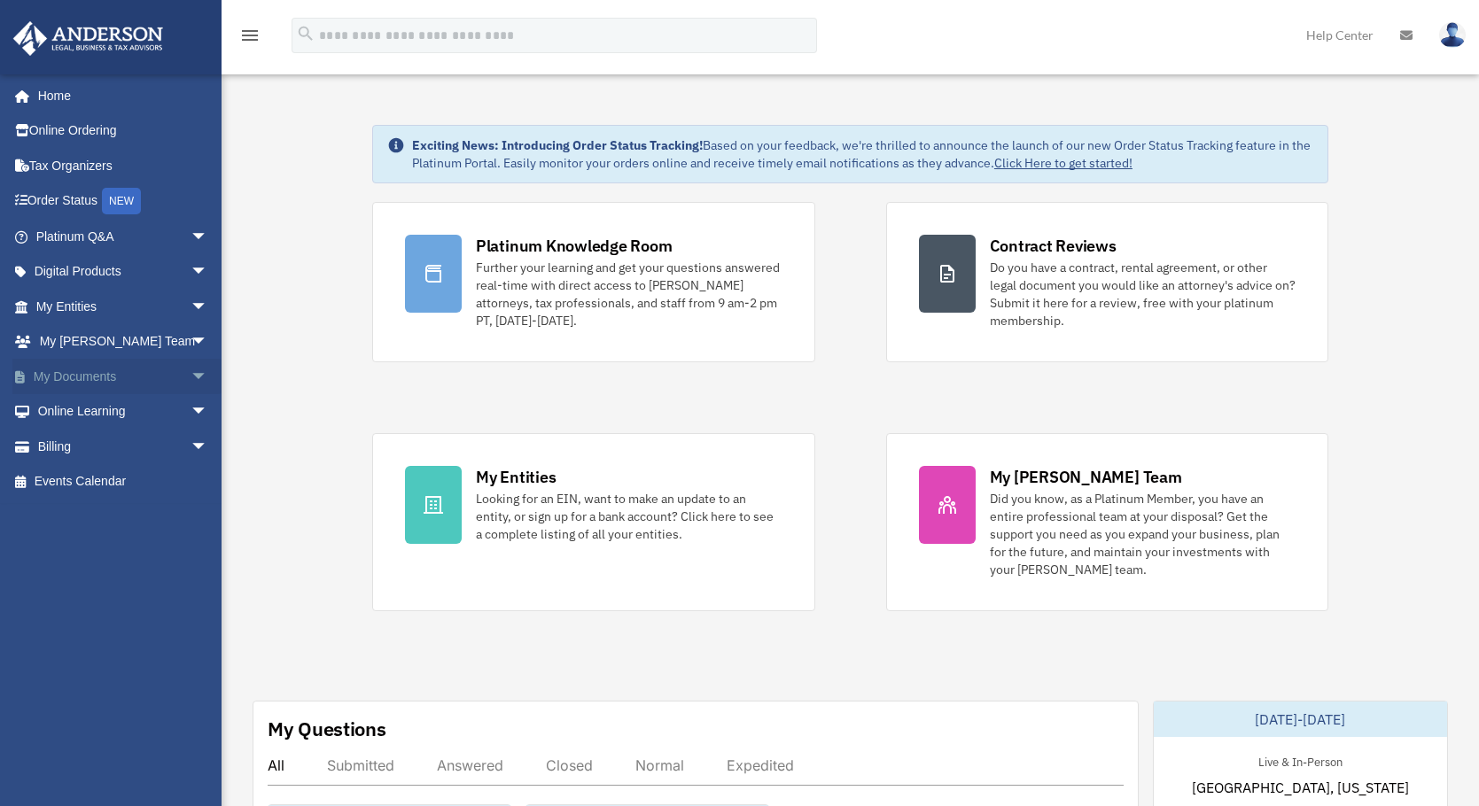
click at [191, 381] on span "arrow_drop_down" at bounding box center [208, 377] width 35 height 36
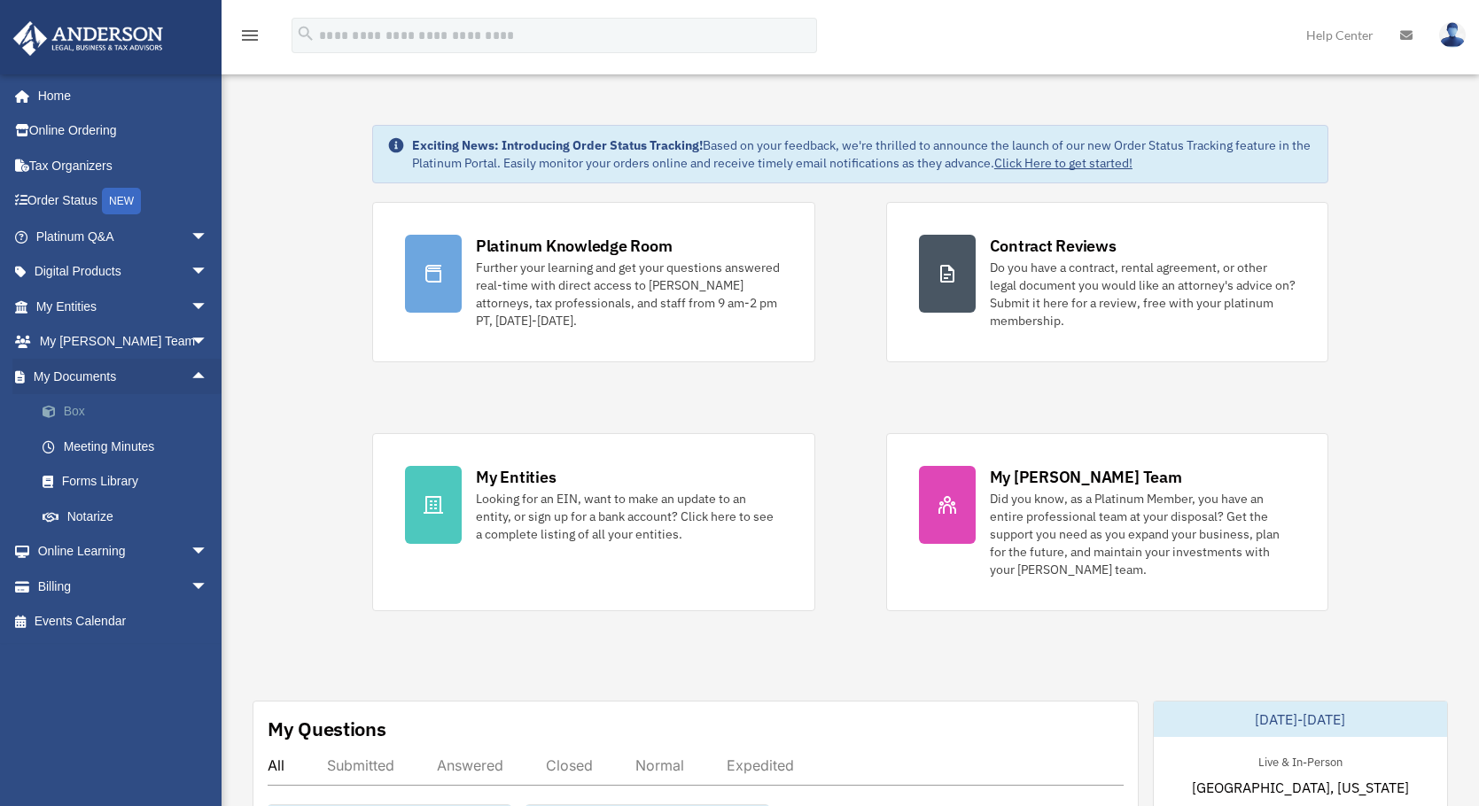
click at [84, 416] on link "Box" at bounding box center [130, 411] width 210 height 35
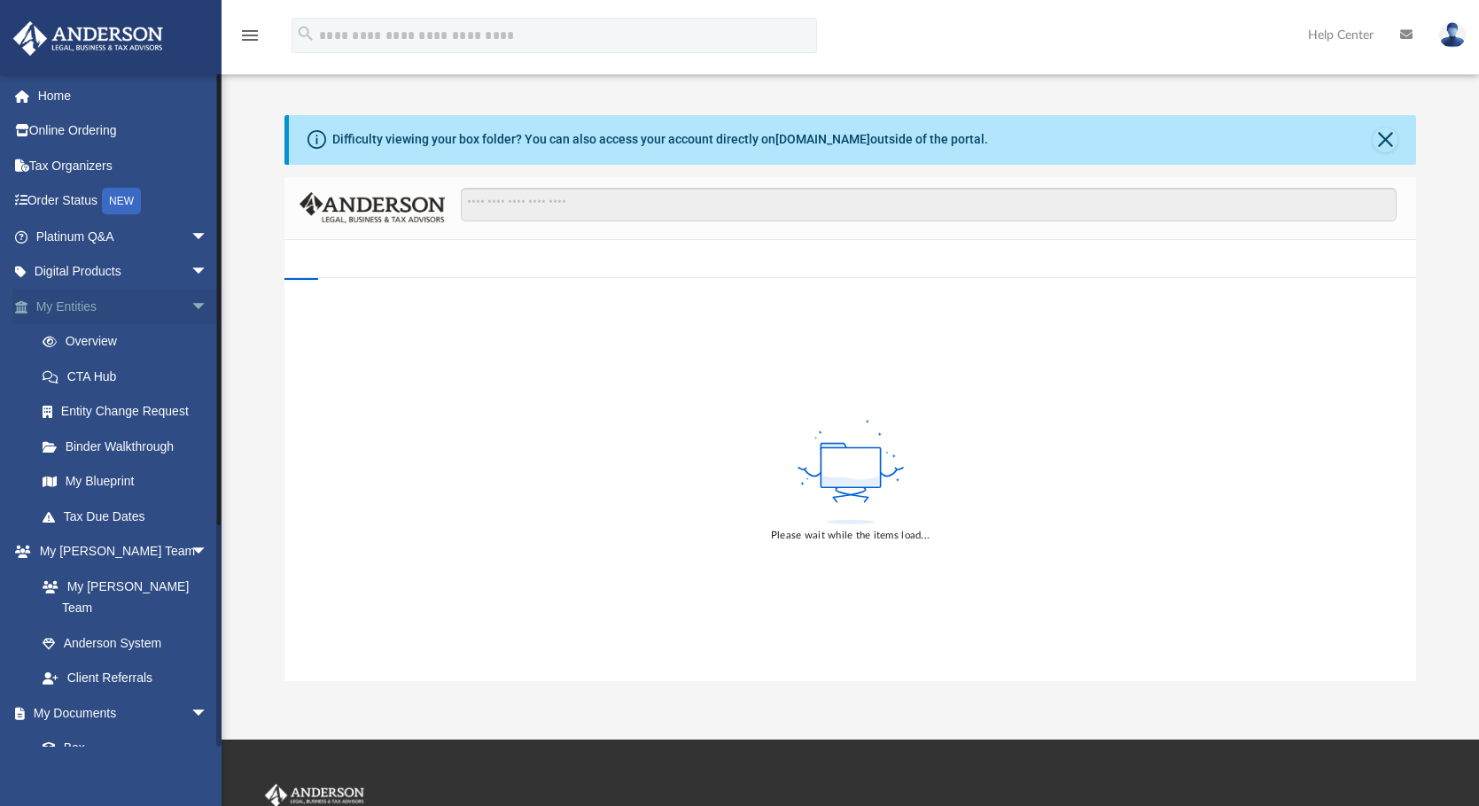
click at [191, 305] on span "arrow_drop_down" at bounding box center [208, 307] width 35 height 36
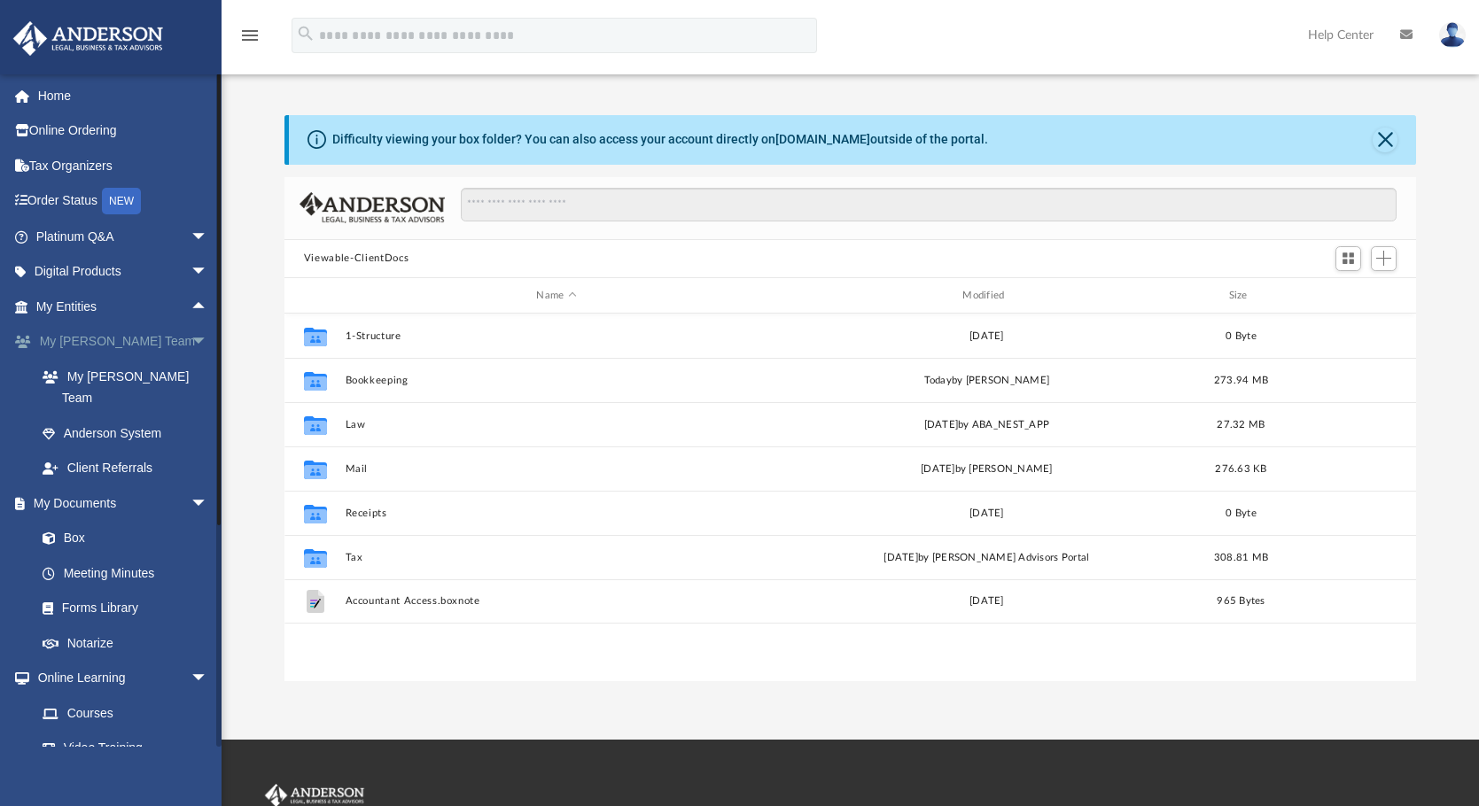
scroll to position [390, 1118]
click at [191, 341] on span "arrow_drop_down" at bounding box center [208, 342] width 35 height 36
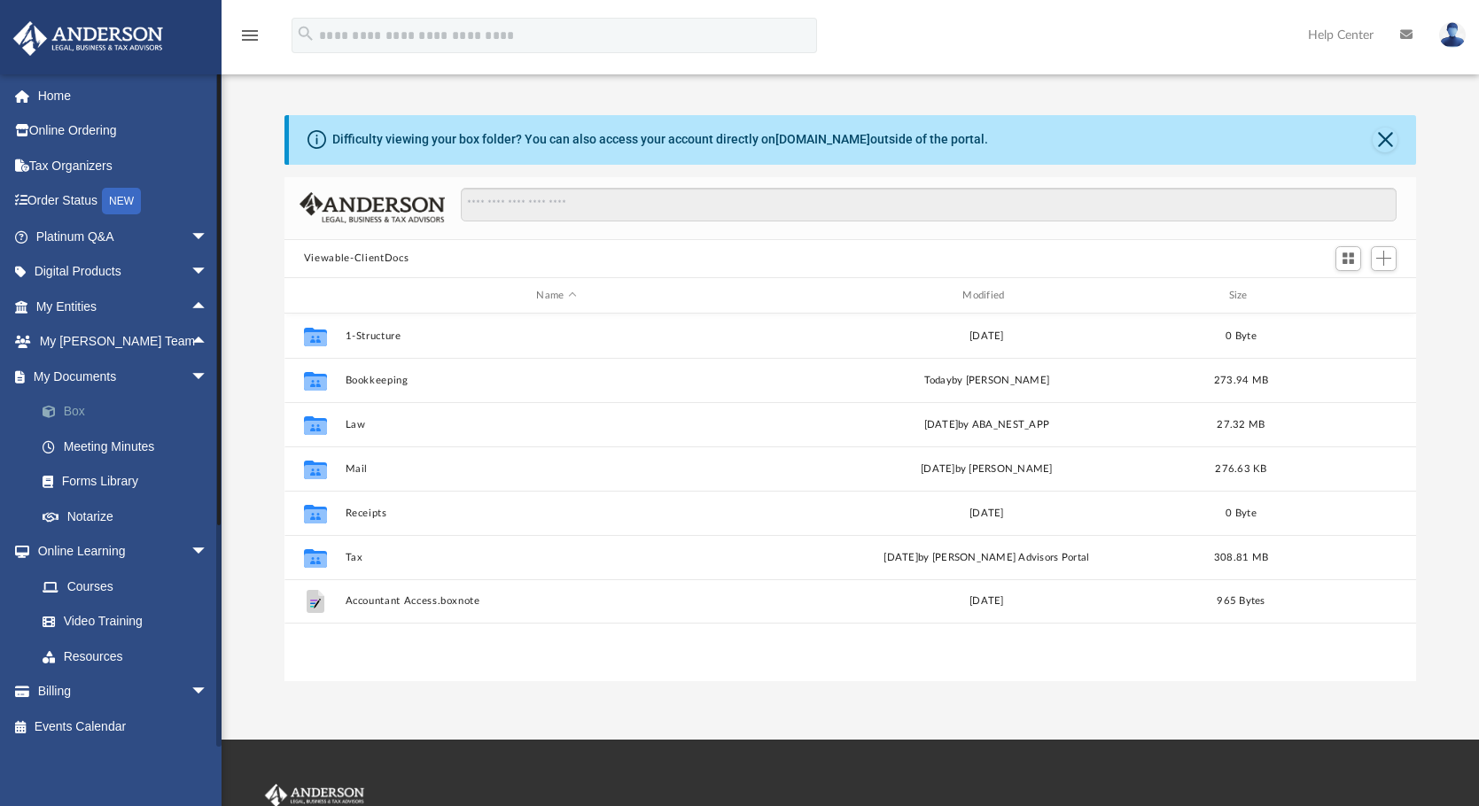
click at [71, 413] on link "Box" at bounding box center [130, 411] width 210 height 35
click at [191, 550] on span "arrow_drop_down" at bounding box center [208, 552] width 35 height 36
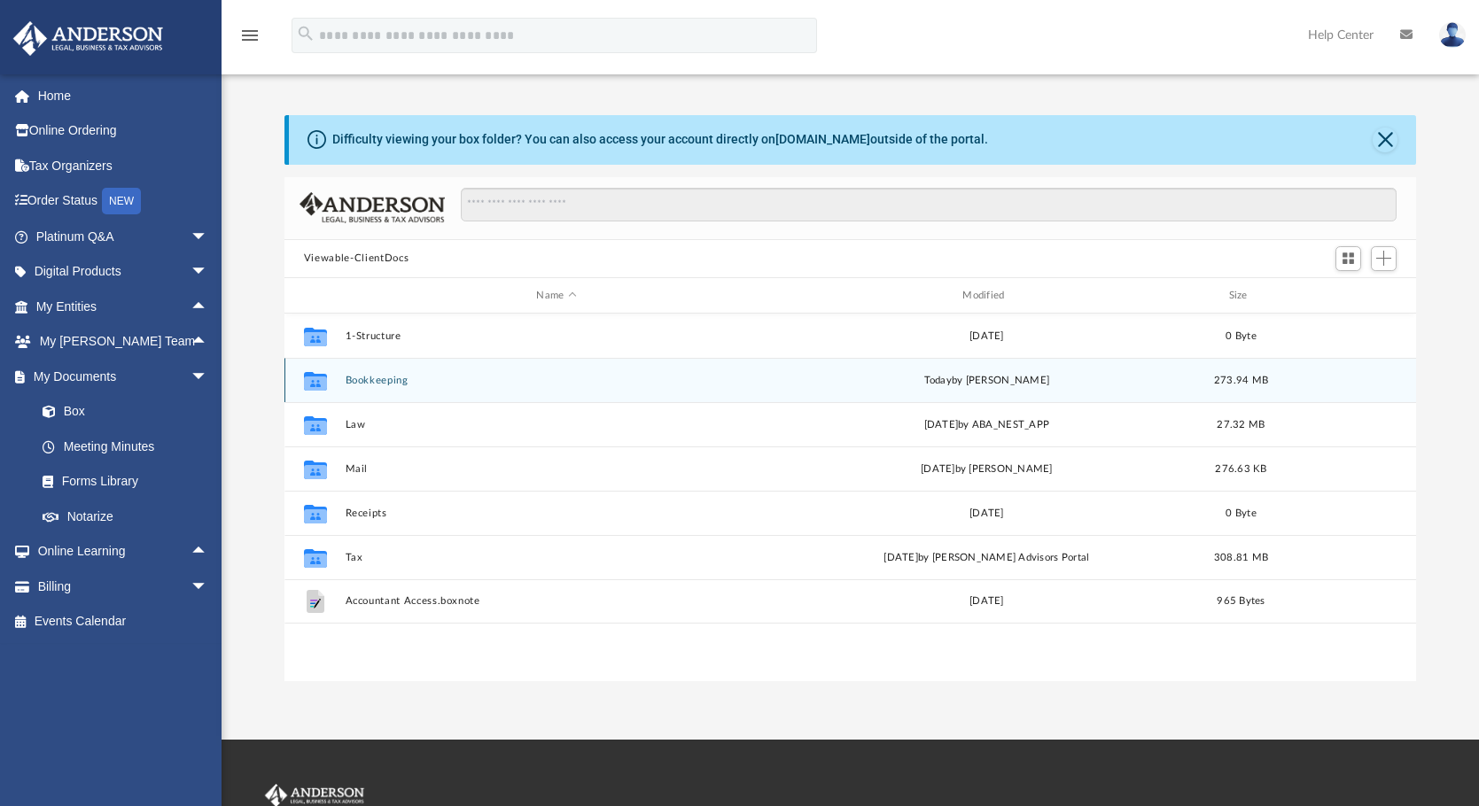
click at [371, 382] on button "Bookkeeping" at bounding box center [556, 381] width 423 height 12
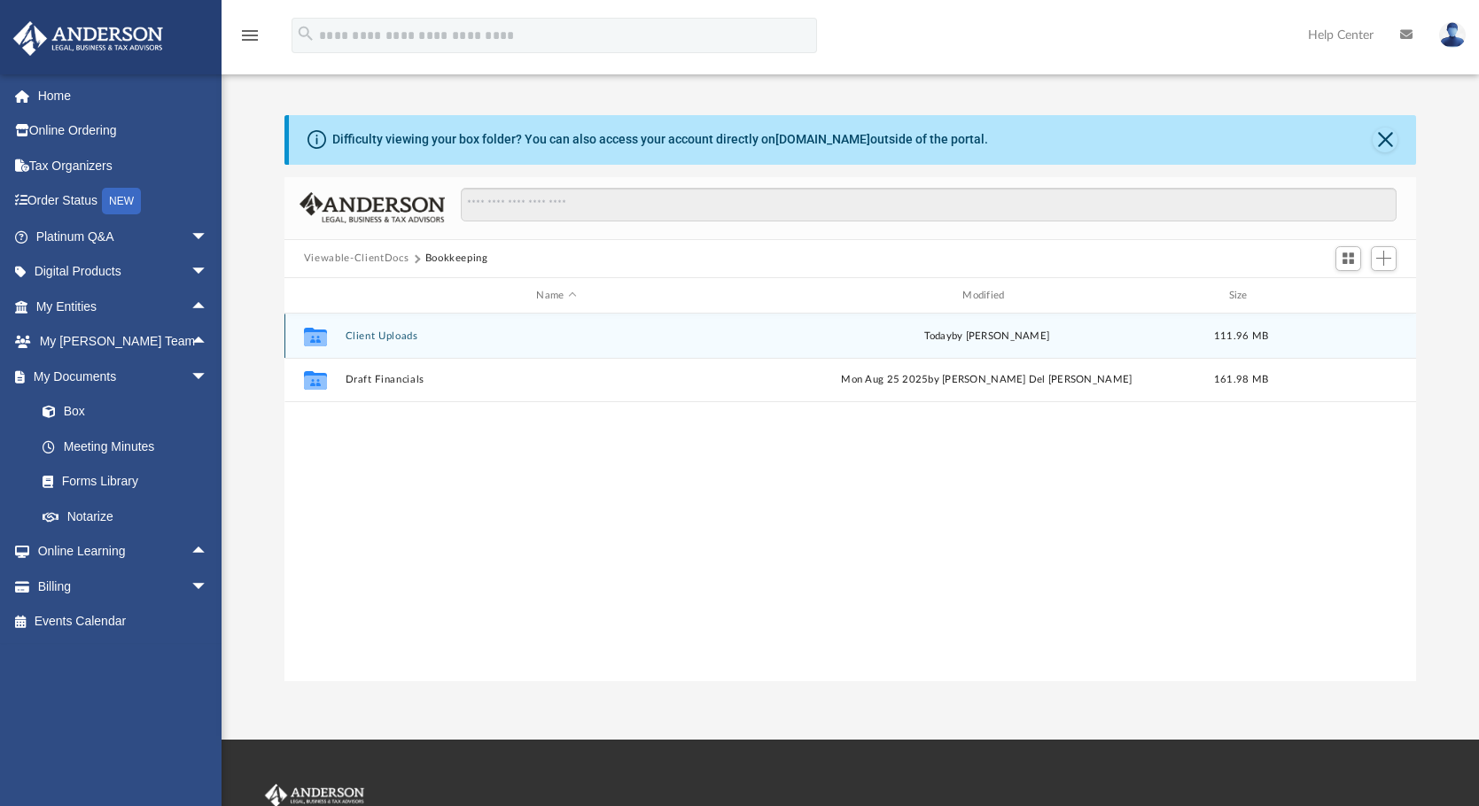
click at [366, 341] on button "Client Uploads" at bounding box center [556, 337] width 423 height 12
click at [370, 339] on button "GDI LLC (1120 Dec YE)" at bounding box center [556, 337] width 423 height 12
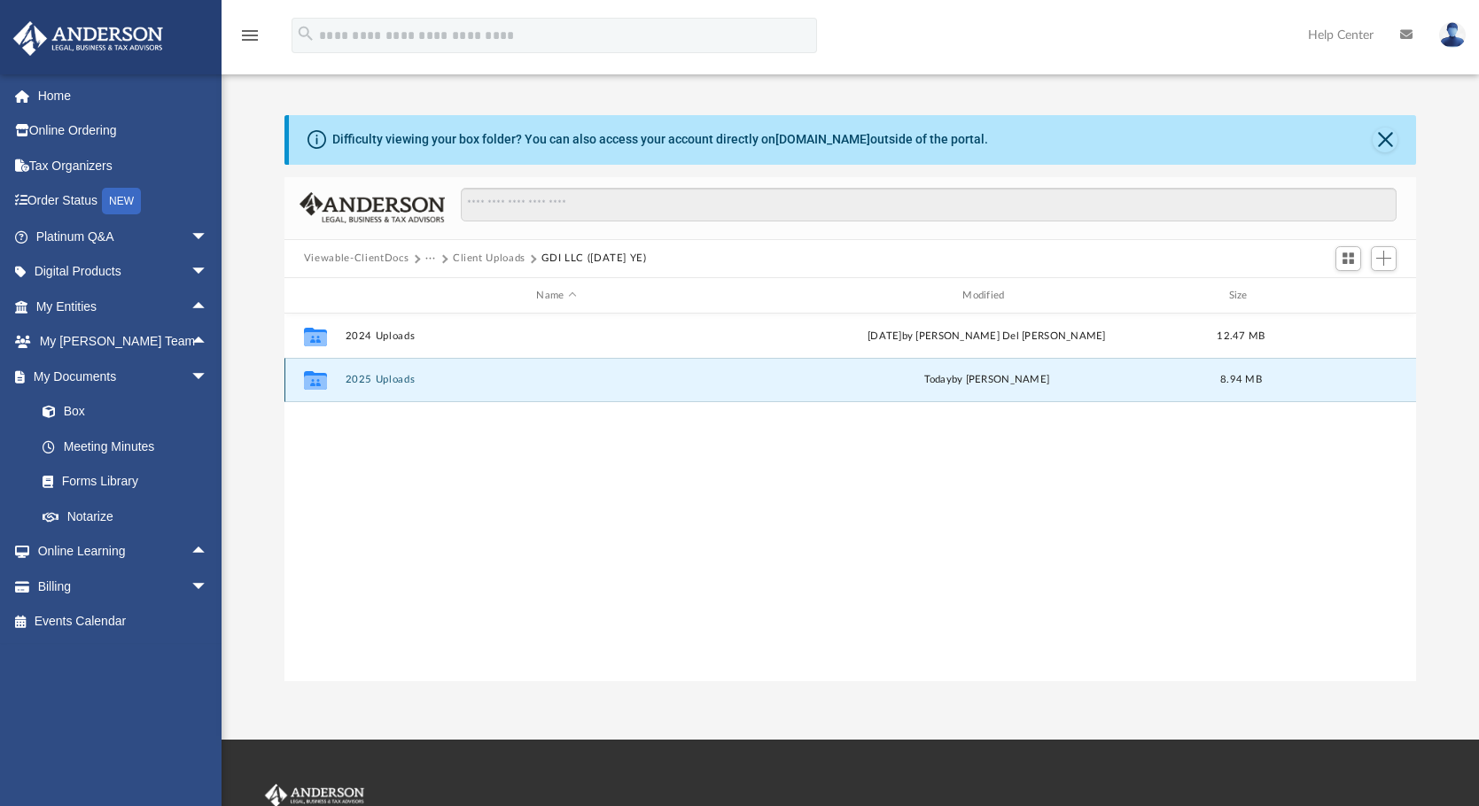
click at [364, 375] on button "2025 Uploads" at bounding box center [556, 381] width 423 height 12
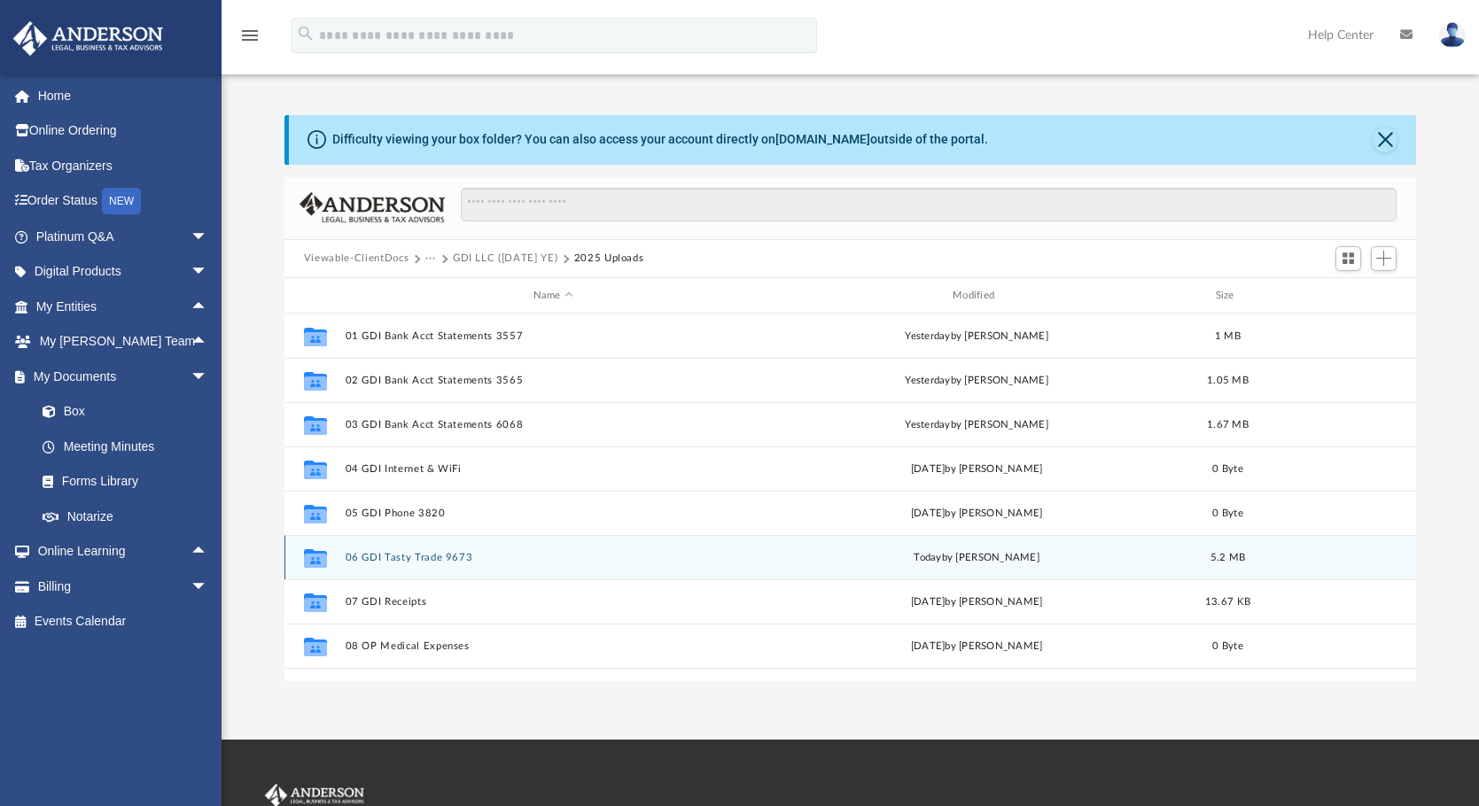
click at [377, 552] on button "06 GDI Tasty Trade 9673" at bounding box center [553, 558] width 416 height 12
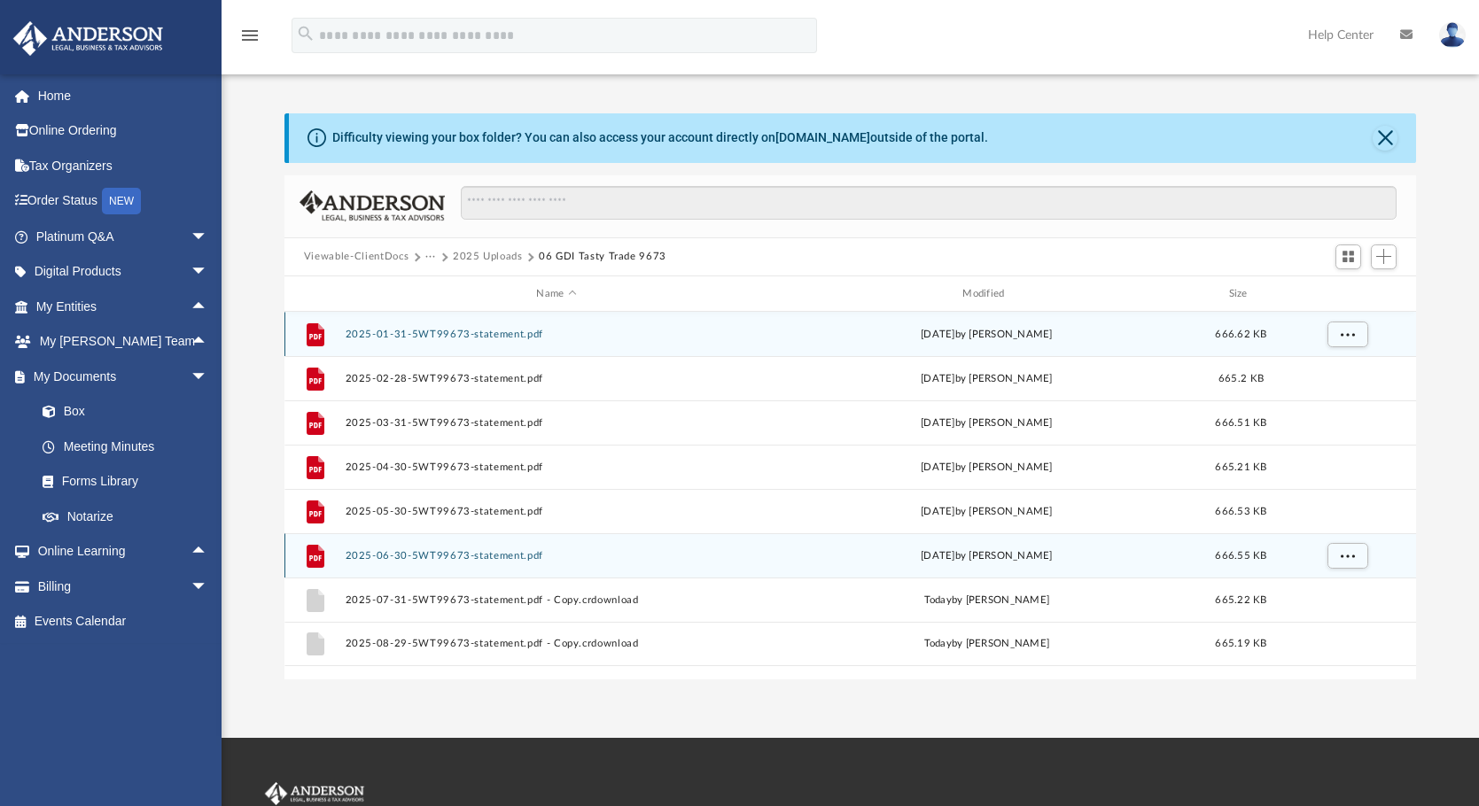
scroll to position [0, 0]
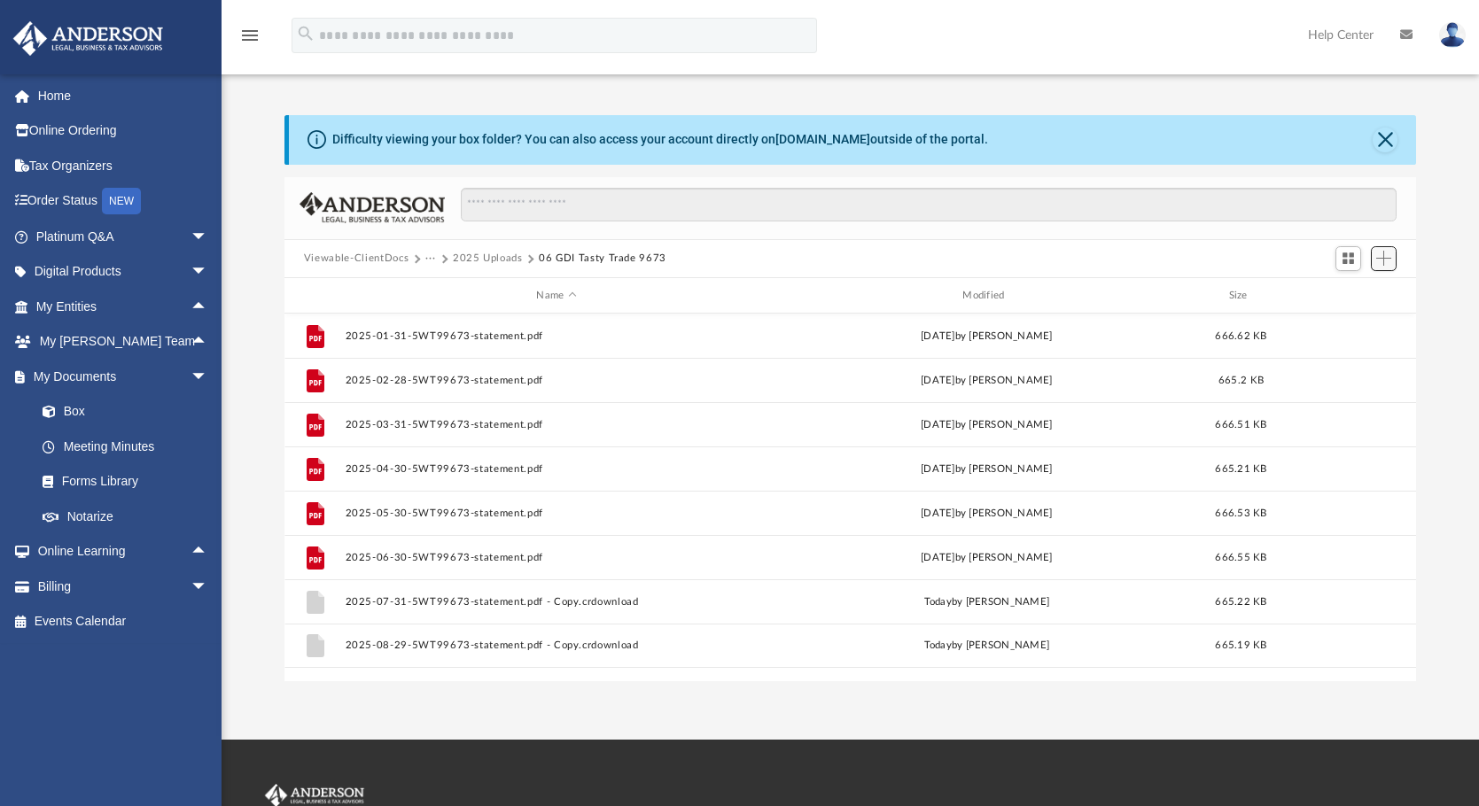
click at [1383, 255] on span "Add" at bounding box center [1383, 258] width 15 height 15
click at [1340, 292] on li "Upload" at bounding box center [1358, 294] width 57 height 19
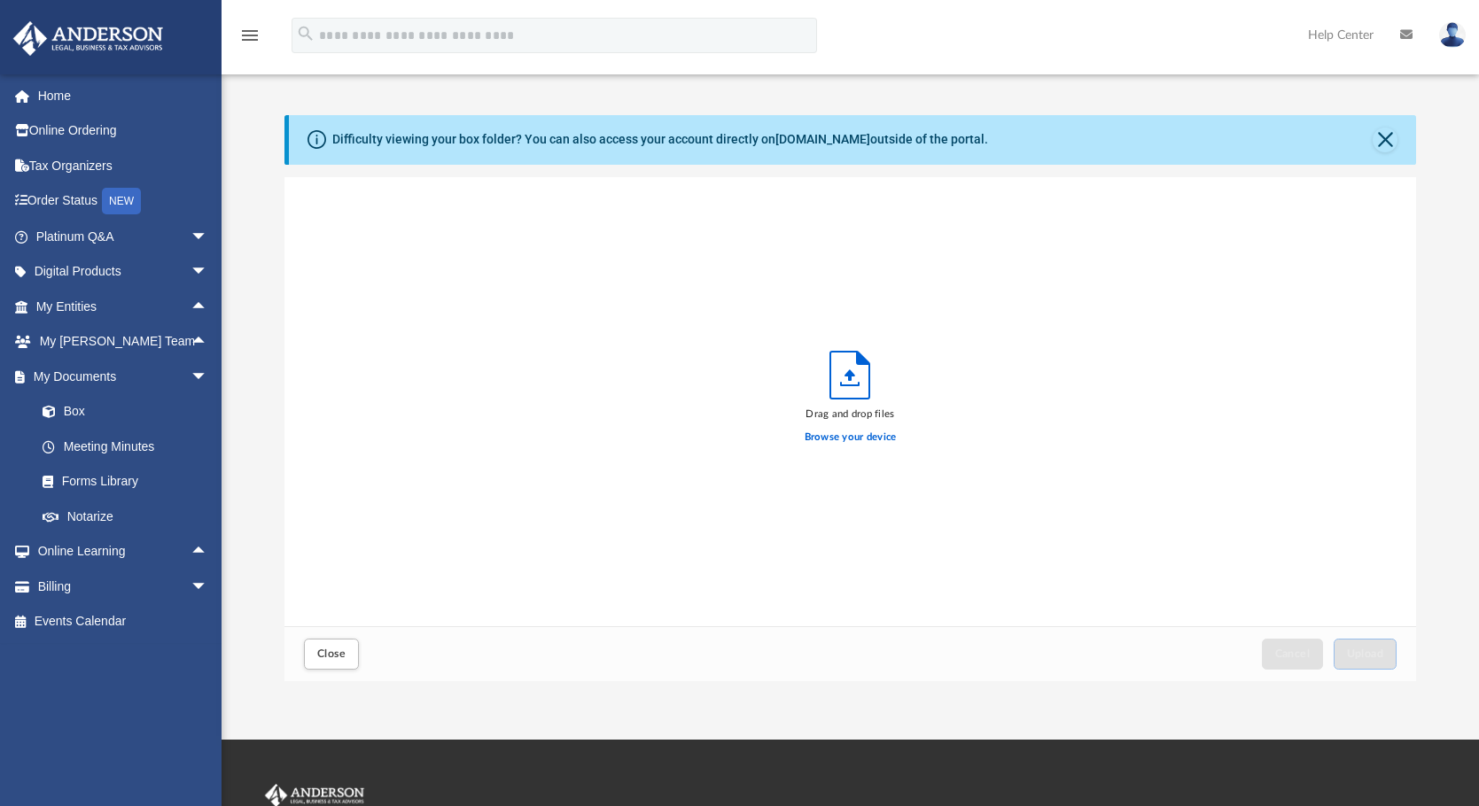
scroll to position [436, 1118]
click at [866, 434] on label "Browse your device" at bounding box center [851, 438] width 92 height 16
click at [0, 0] on input "Browse your device" at bounding box center [0, 0] width 0 height 0
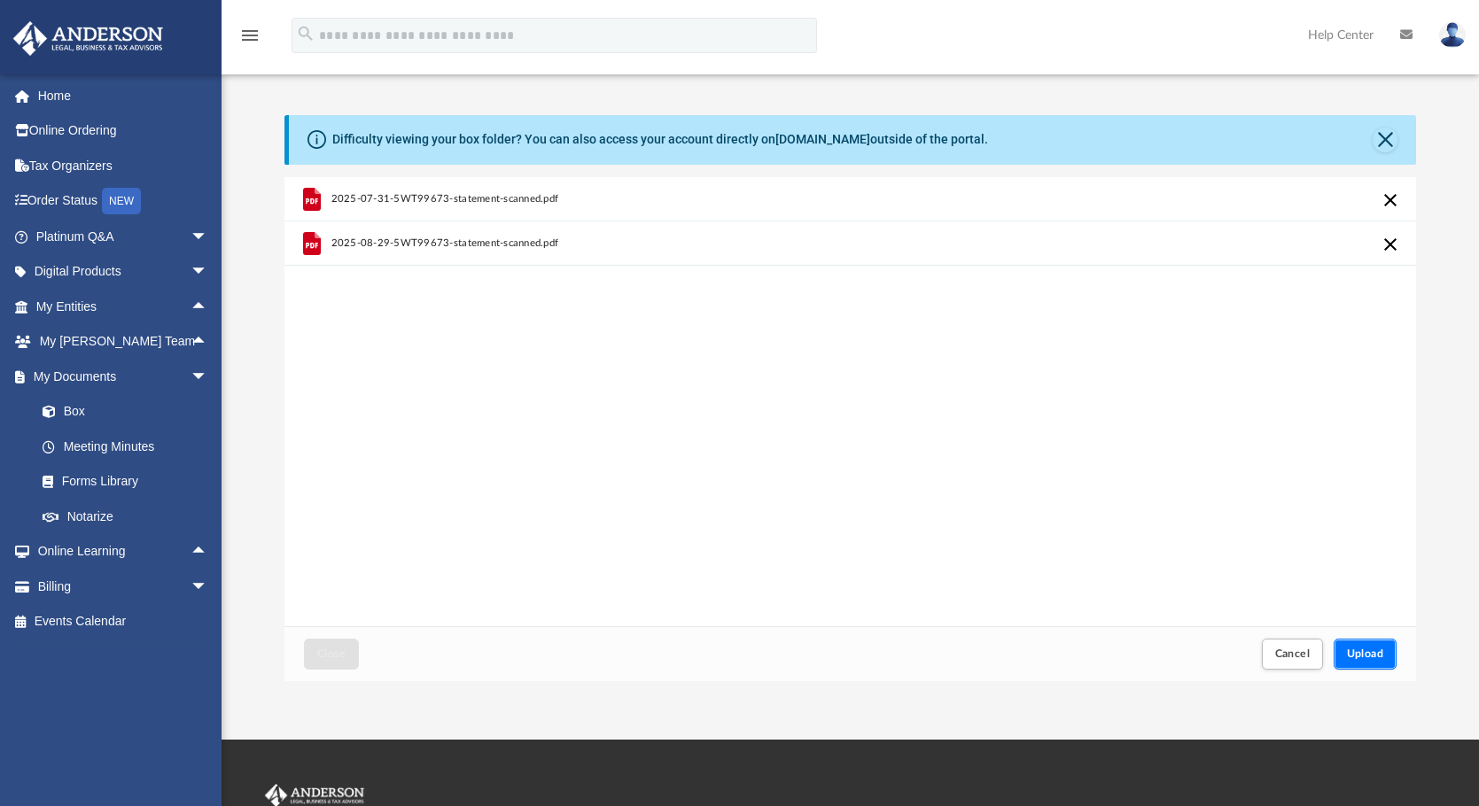
click at [1354, 649] on span "Upload" at bounding box center [1365, 654] width 37 height 11
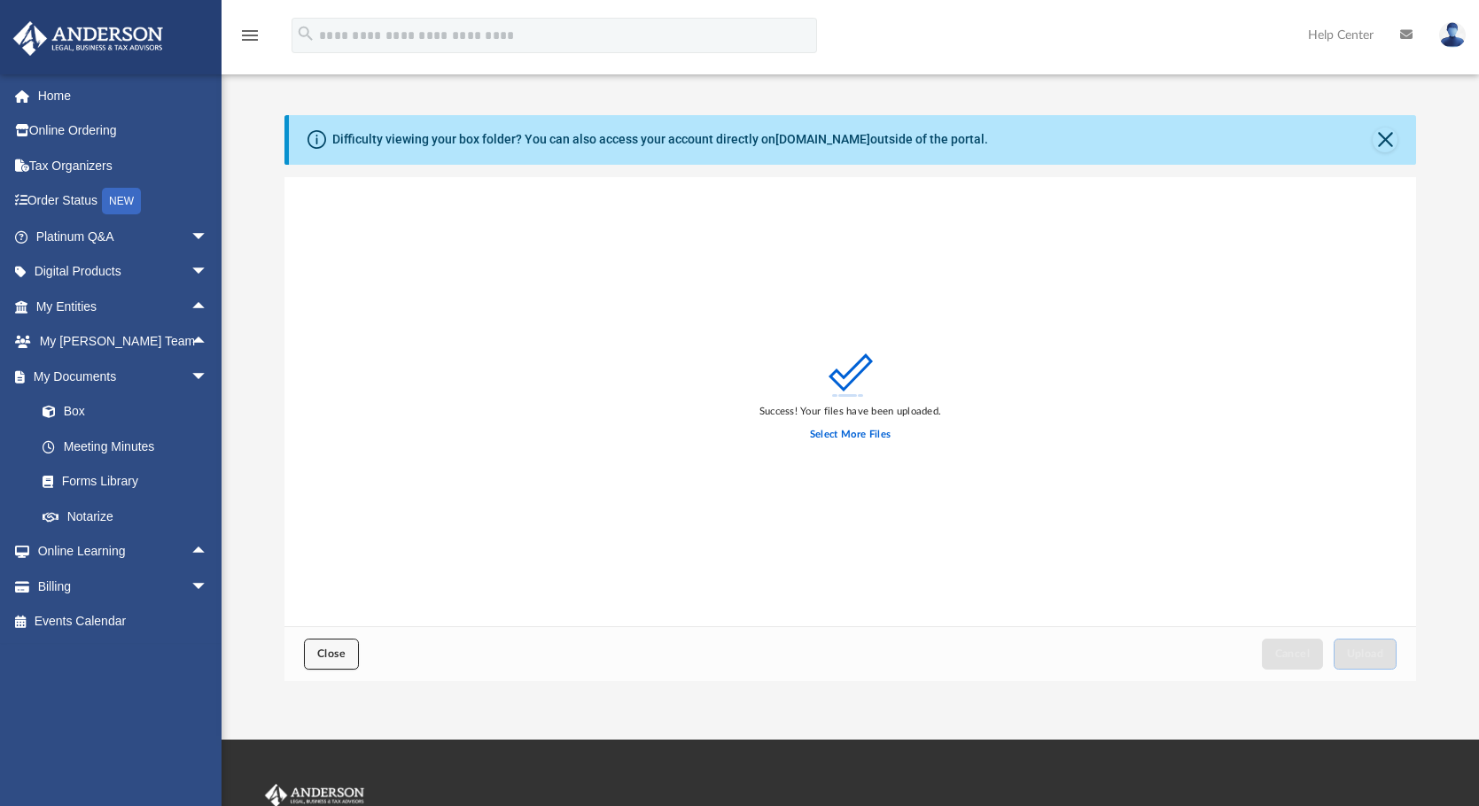
click at [332, 654] on span "Close" at bounding box center [331, 654] width 28 height 11
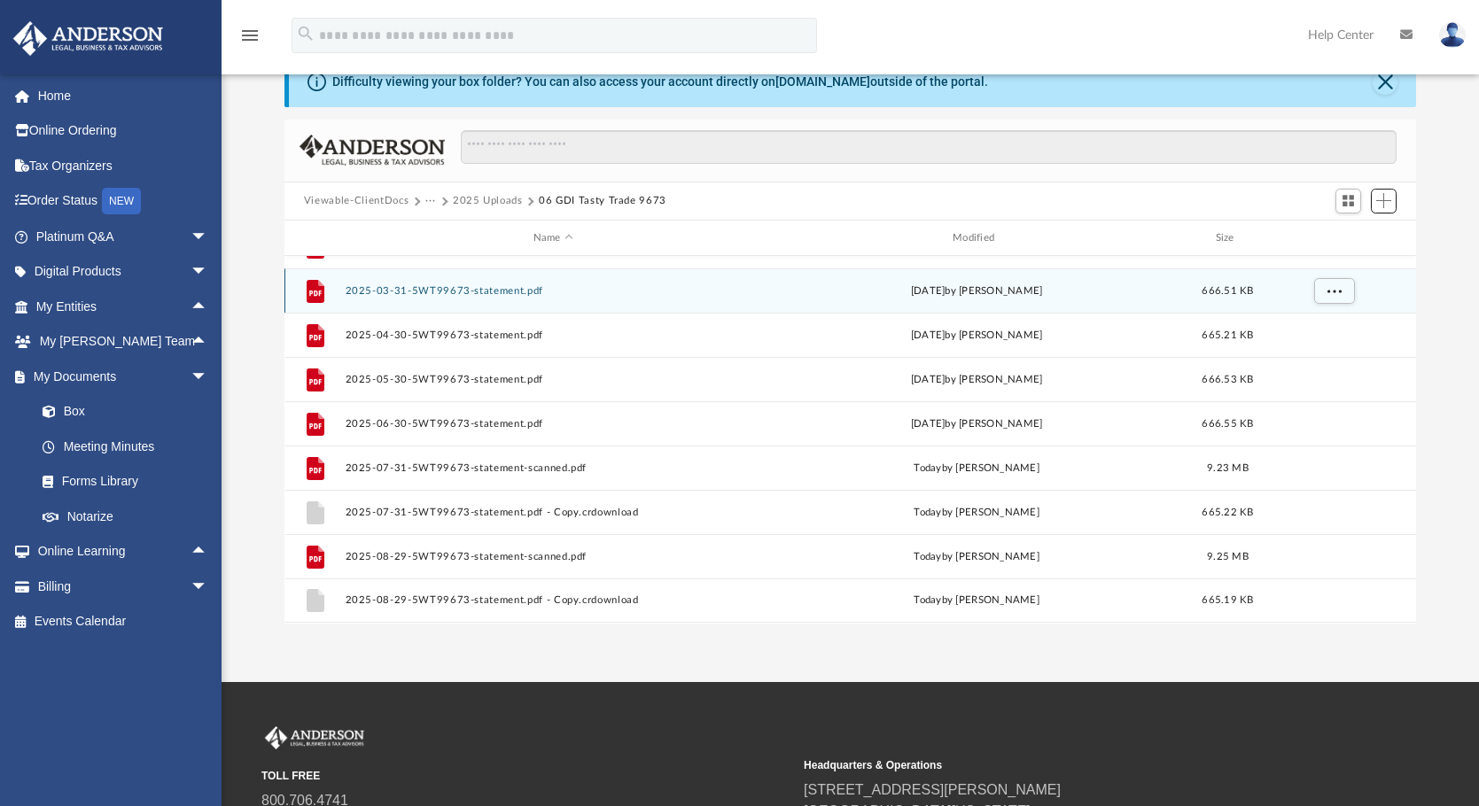
scroll to position [89, 0]
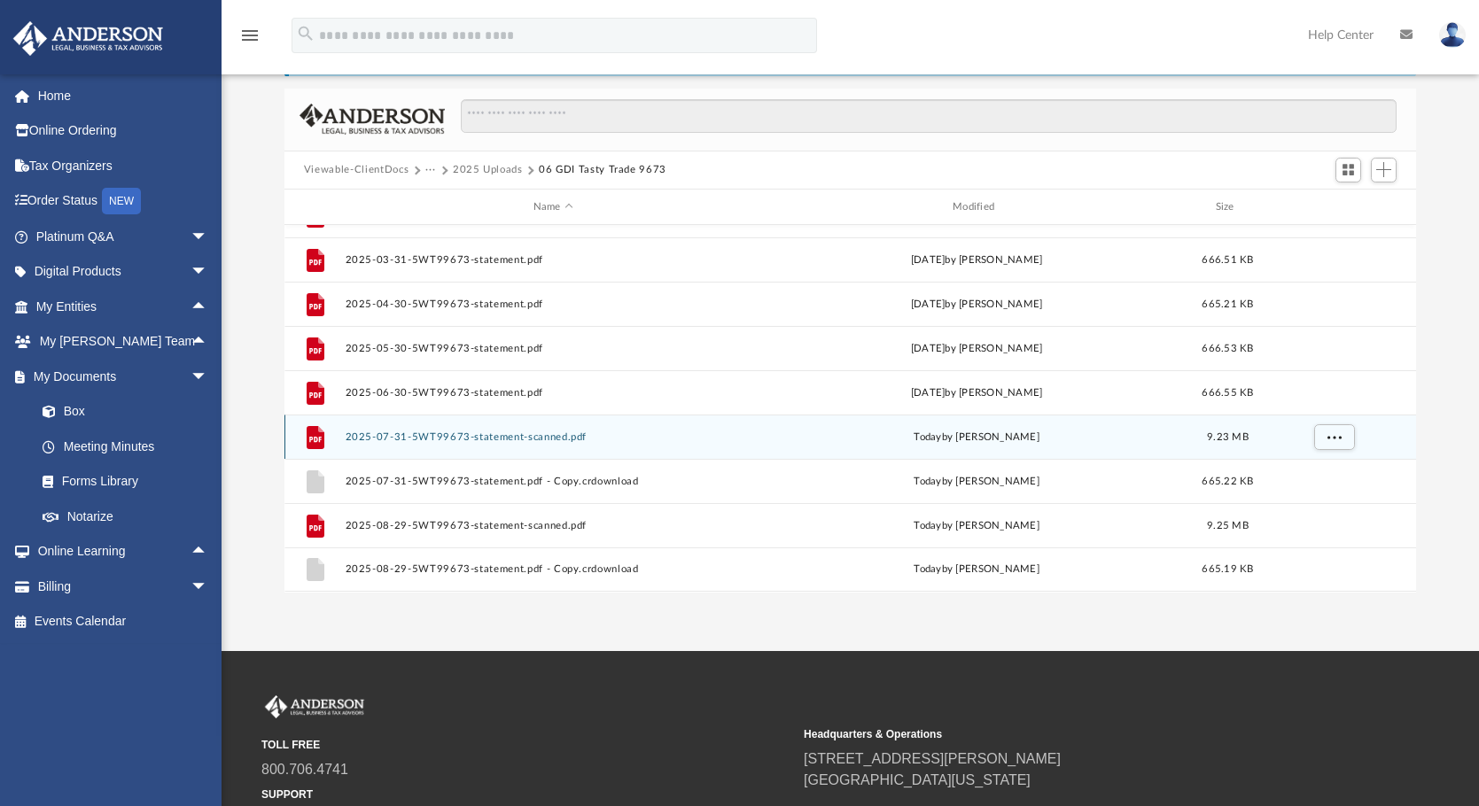
click at [478, 440] on button "2025-07-31-5WT99673-statement-scanned.pdf" at bounding box center [553, 438] width 416 height 12
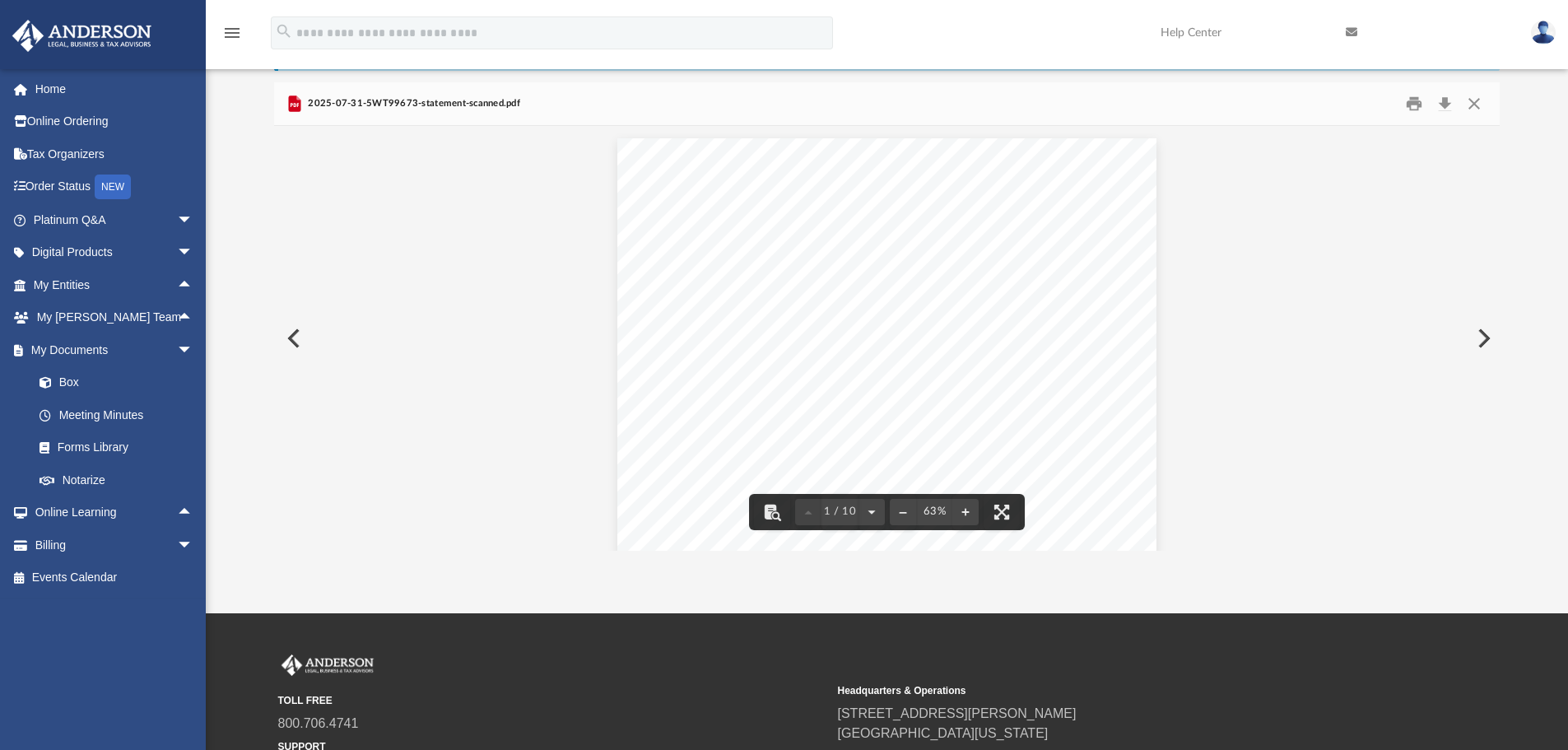
scroll to position [0, 0]
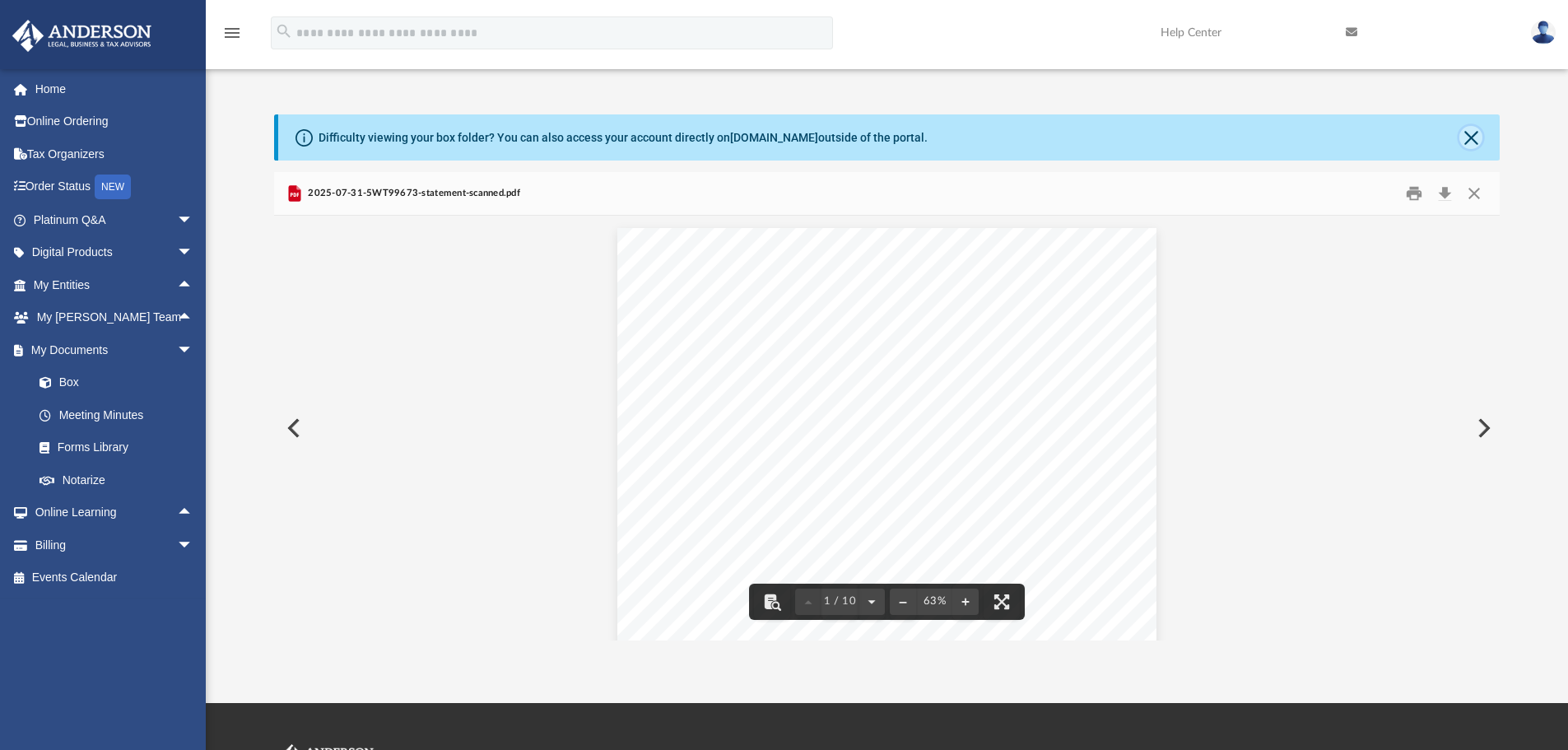
click at [1385, 142] on button "Close" at bounding box center [1470, 138] width 23 height 23
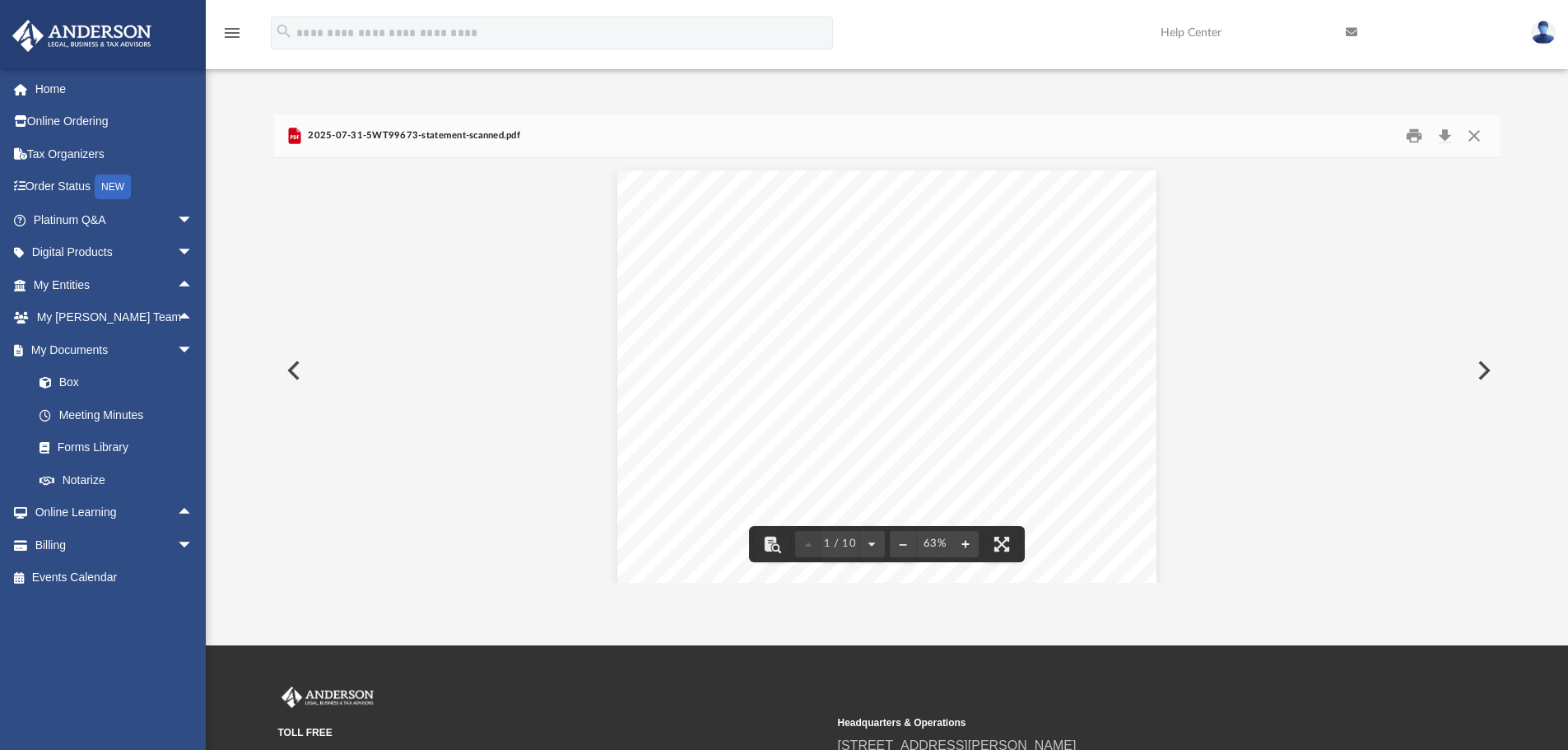
click at [969, 546] on button "File preview" at bounding box center [965, 544] width 26 height 36
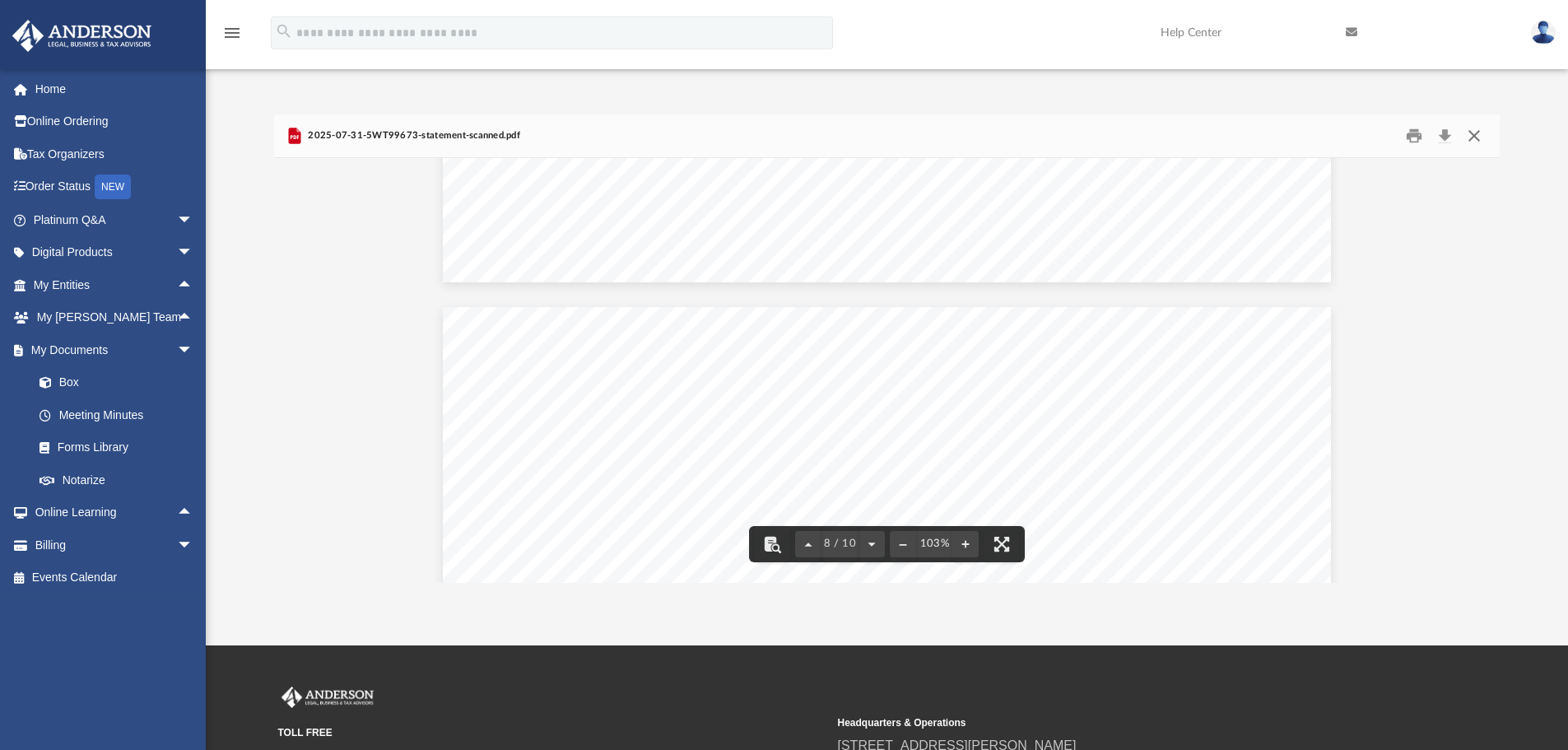
click at [1385, 131] on button "Close" at bounding box center [1474, 136] width 30 height 25
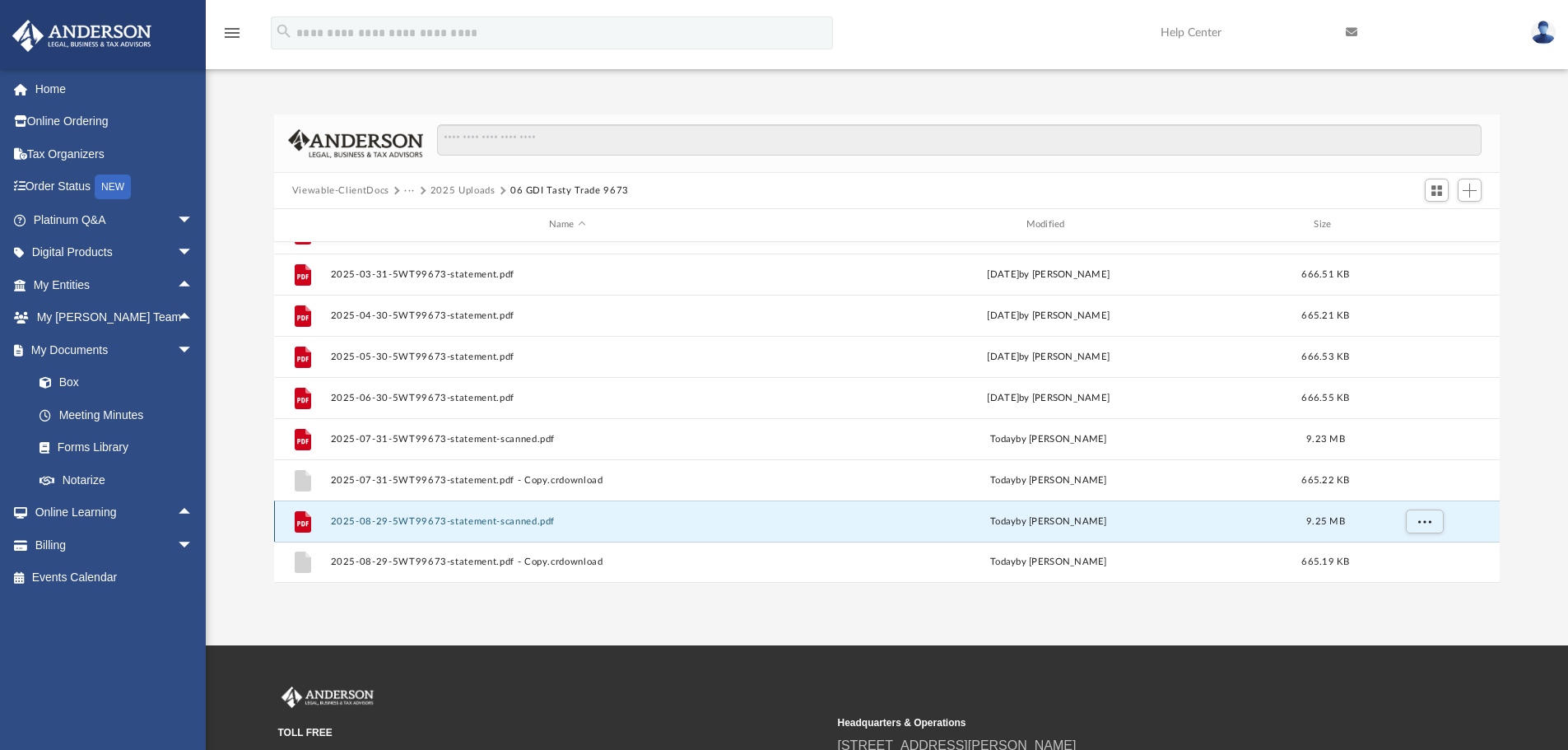
click at [423, 524] on button "2025-08-29-5WT99673-statement-scanned.pdf" at bounding box center [567, 522] width 474 height 11
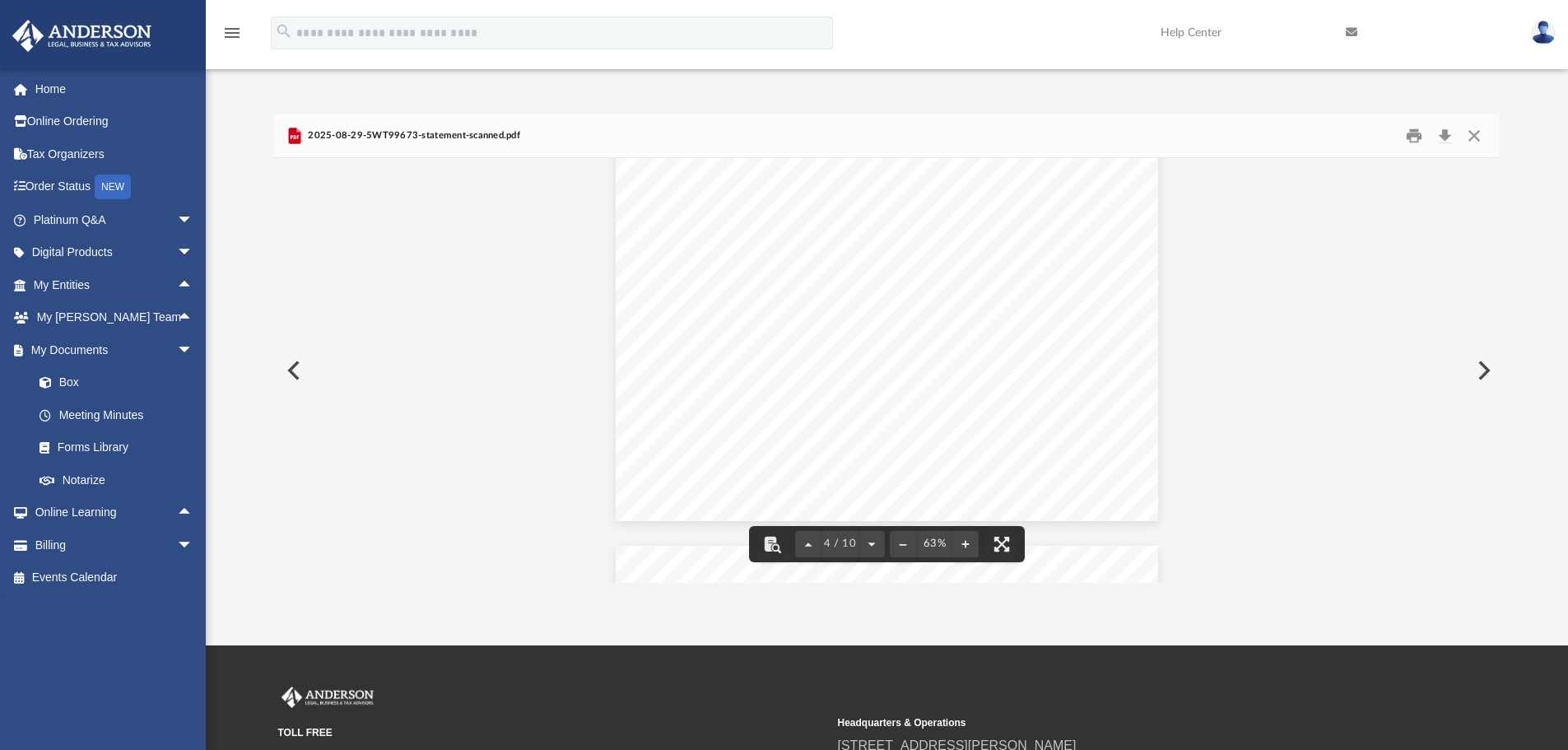
scroll to position [1400, 0]
click at [966, 542] on button "File preview" at bounding box center [965, 544] width 26 height 36
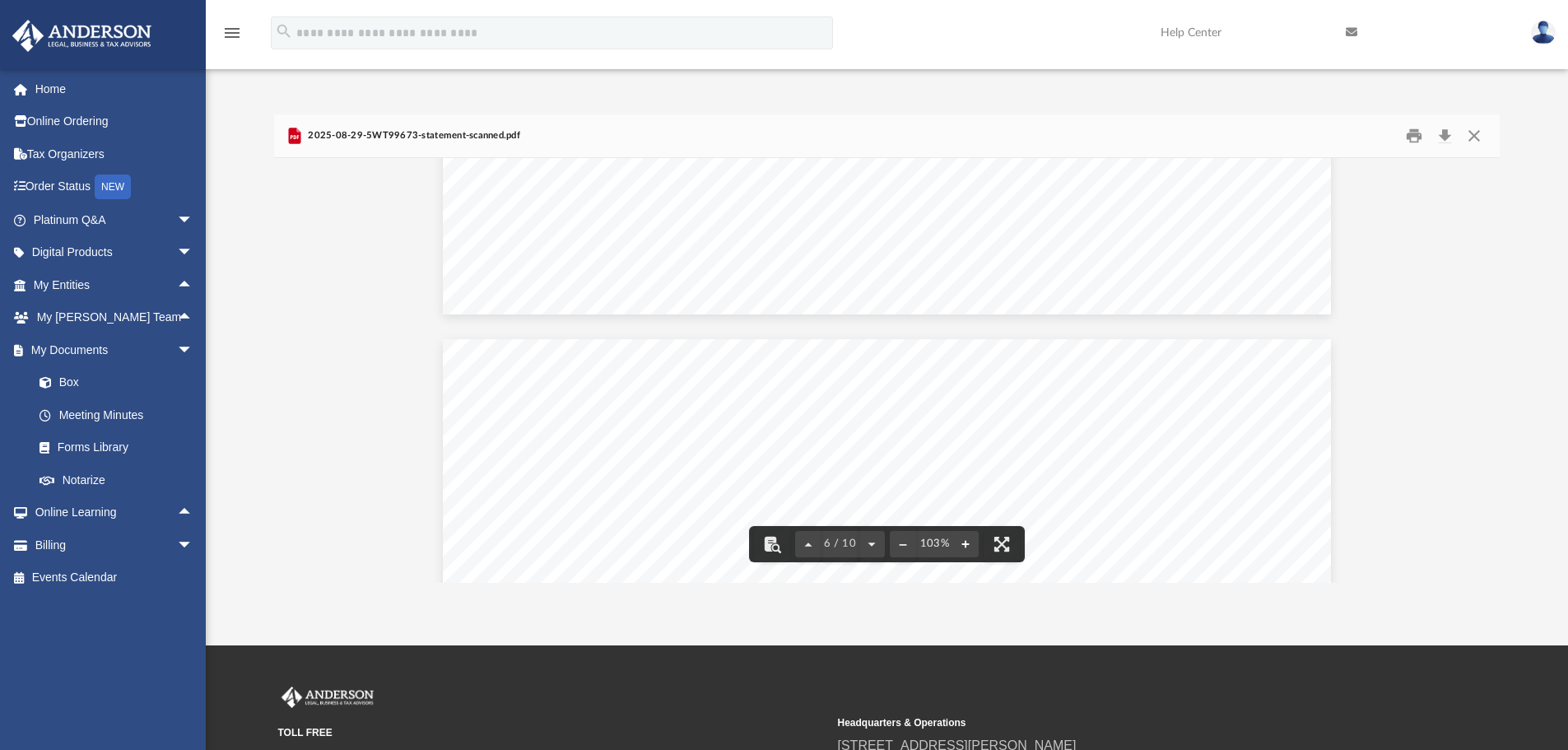
scroll to position [3480, 0]
click at [967, 544] on button "File preview" at bounding box center [965, 544] width 26 height 36
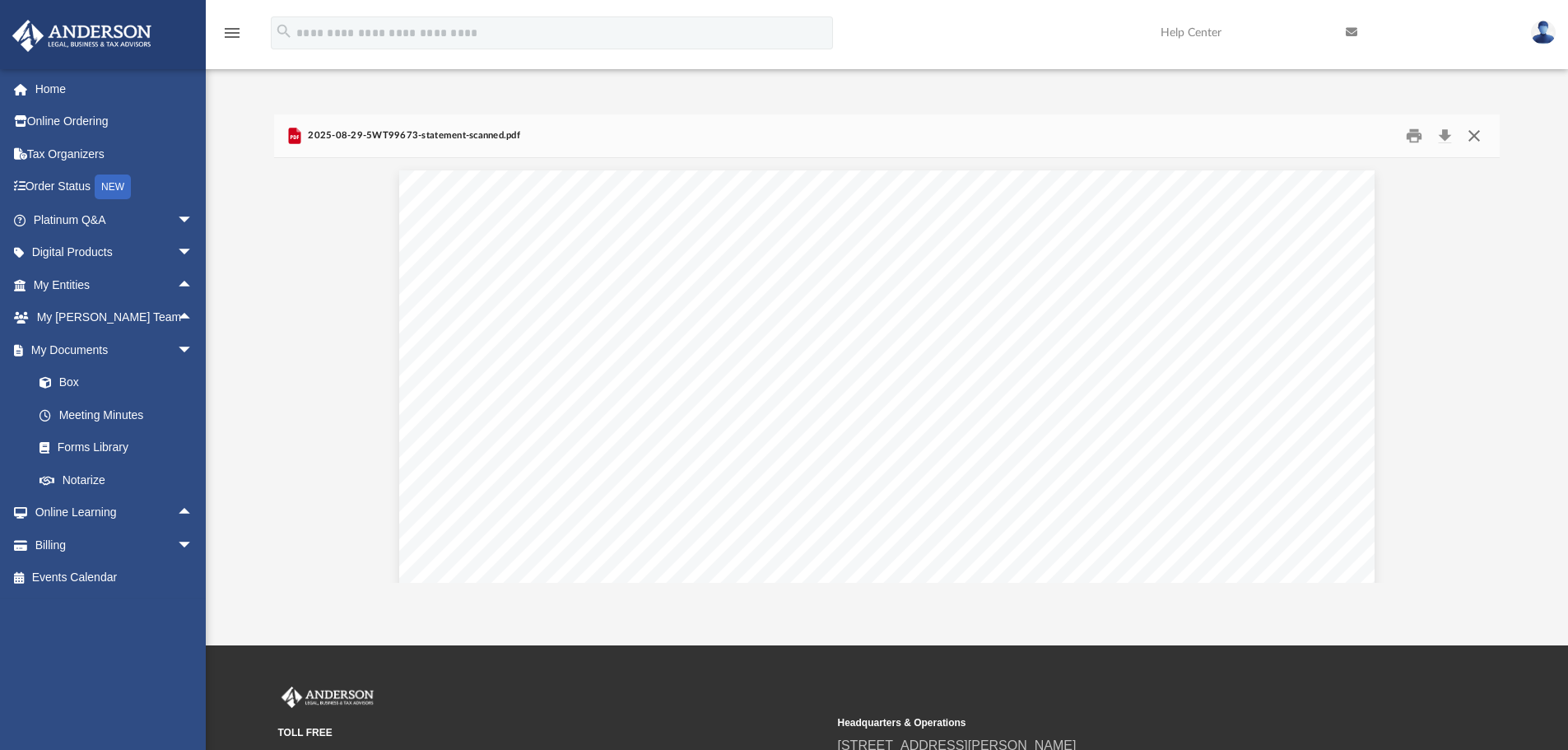
click at [1385, 135] on button "Close" at bounding box center [1474, 136] width 30 height 25
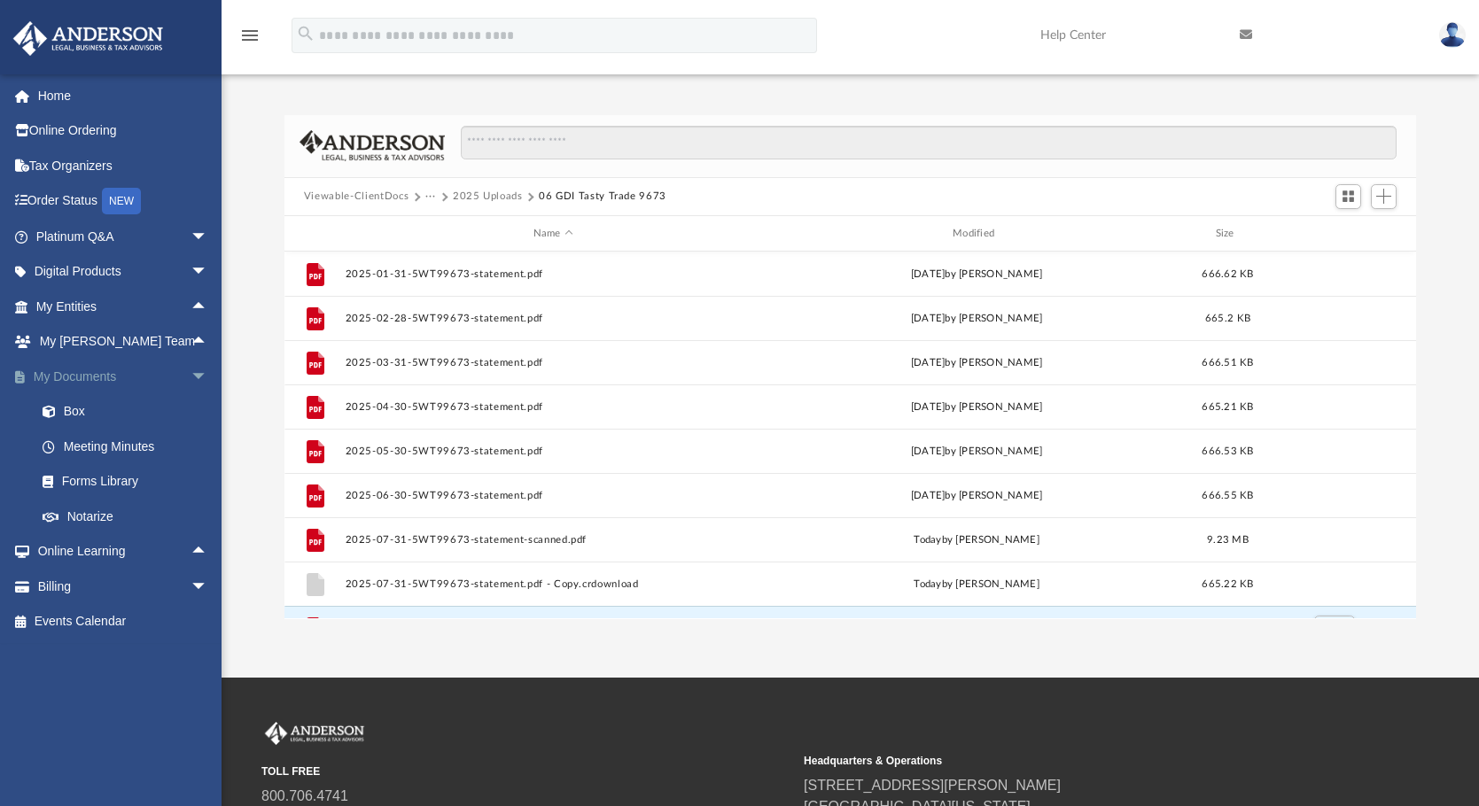
click at [105, 374] on link "My Documents arrow_drop_down" at bounding box center [123, 376] width 222 height 35
click at [191, 377] on span "arrow_drop_down" at bounding box center [208, 377] width 35 height 36
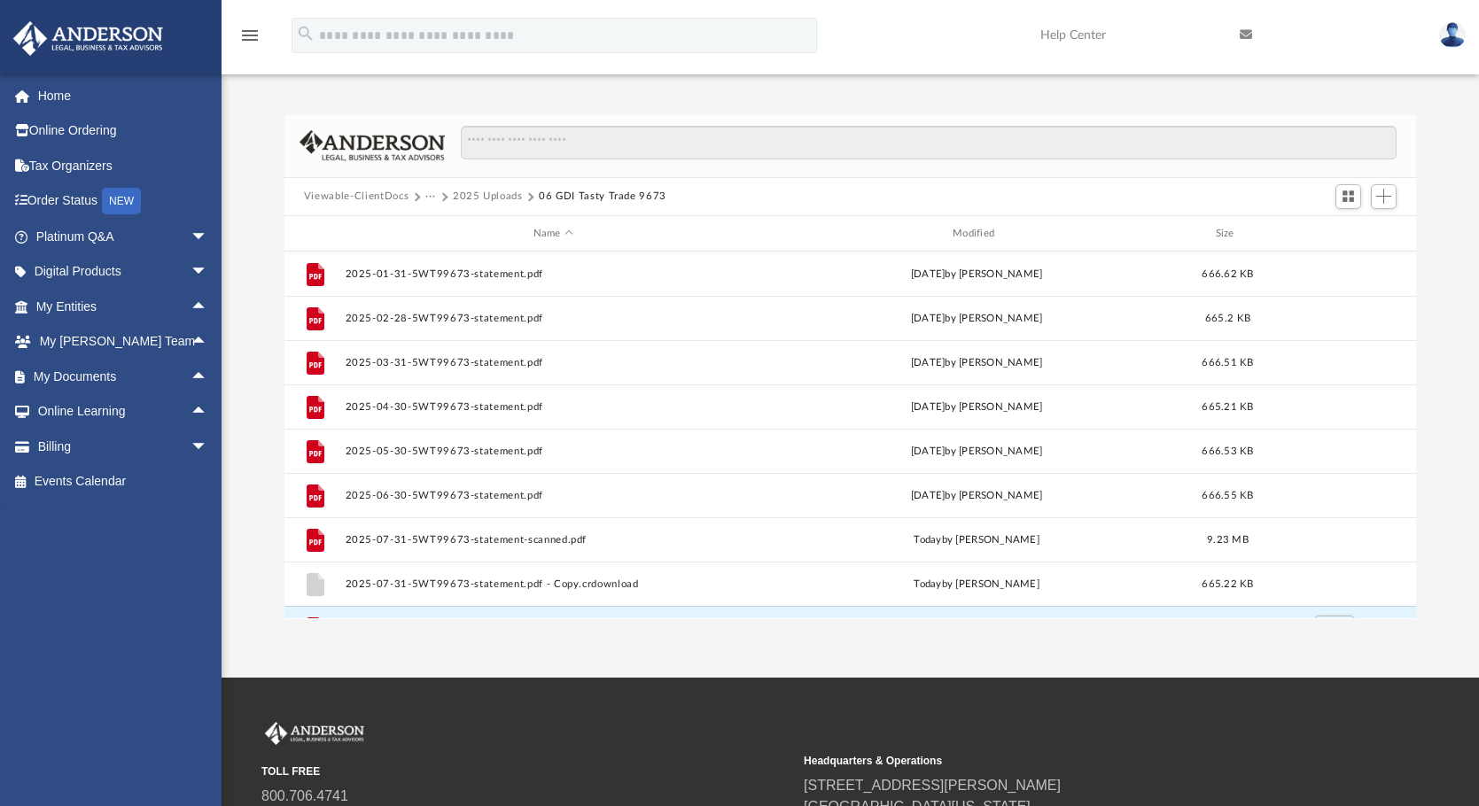
click at [351, 195] on button "Viewable-ClientDocs" at bounding box center [356, 197] width 105 height 16
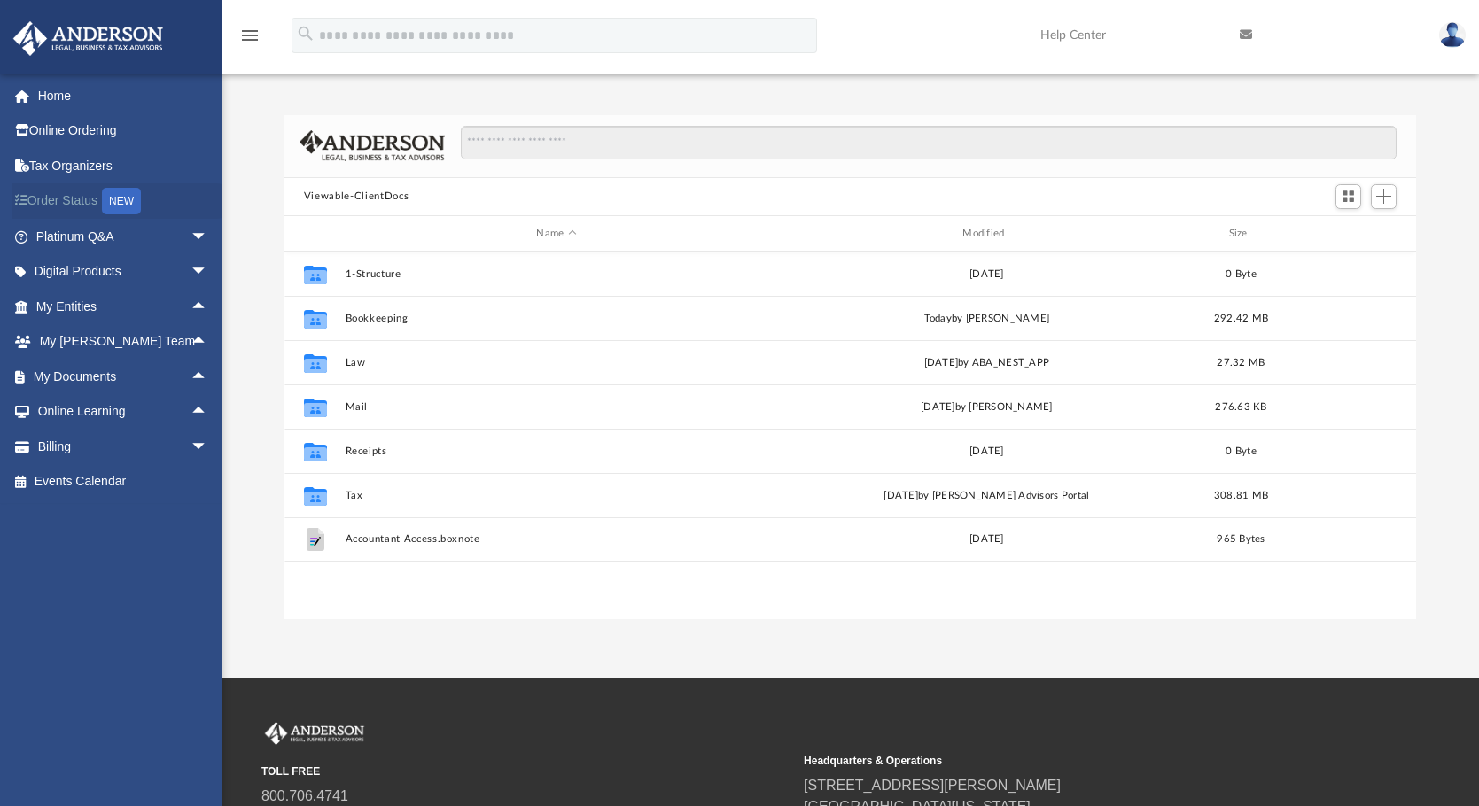
click at [60, 200] on link "Order Status NEW" at bounding box center [123, 201] width 222 height 36
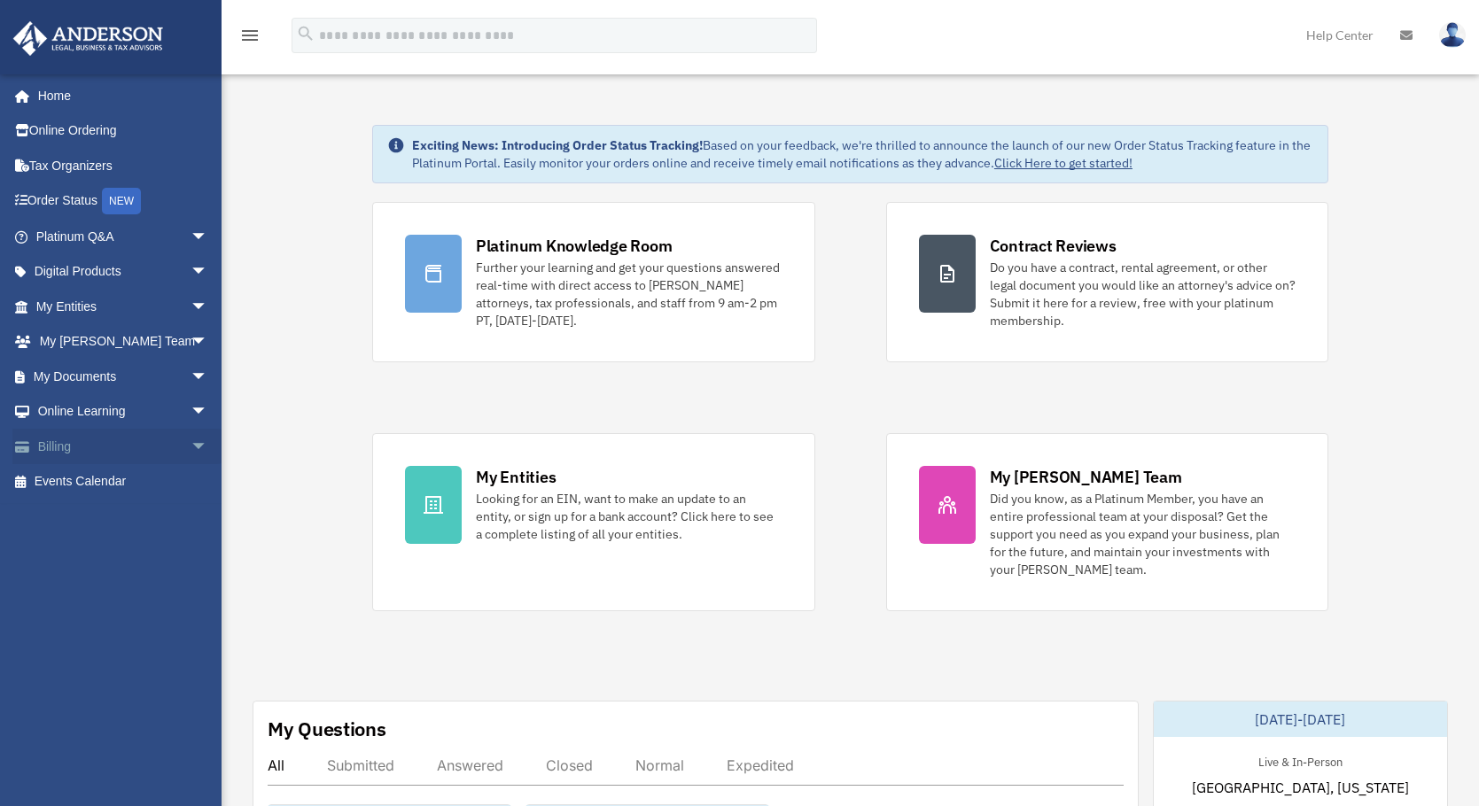
click at [191, 449] on span "arrow_drop_down" at bounding box center [208, 447] width 35 height 36
click at [81, 487] on link "$ Open Invoices" at bounding box center [130, 482] width 210 height 36
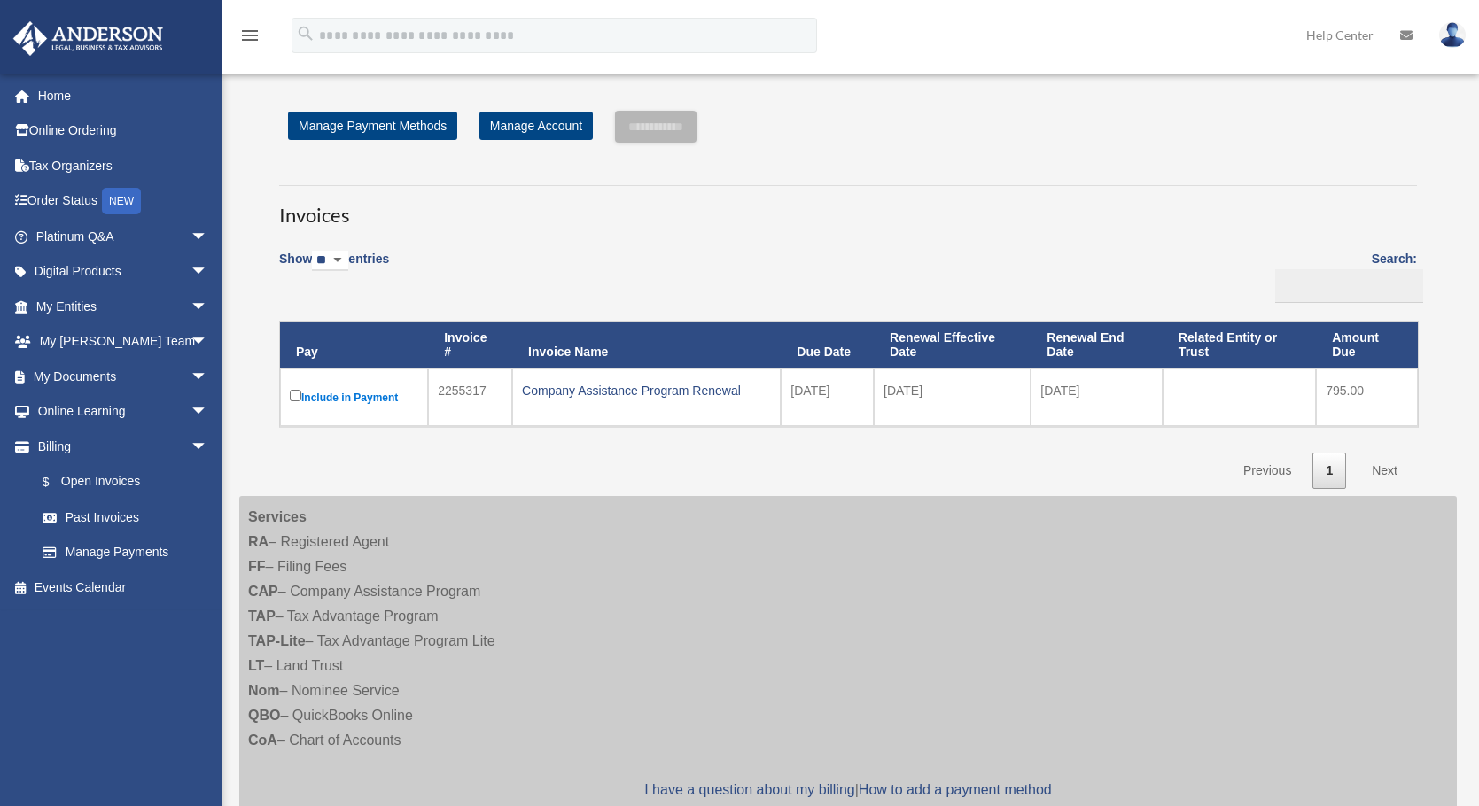
click at [1445, 34] on img at bounding box center [1452, 35] width 27 height 26
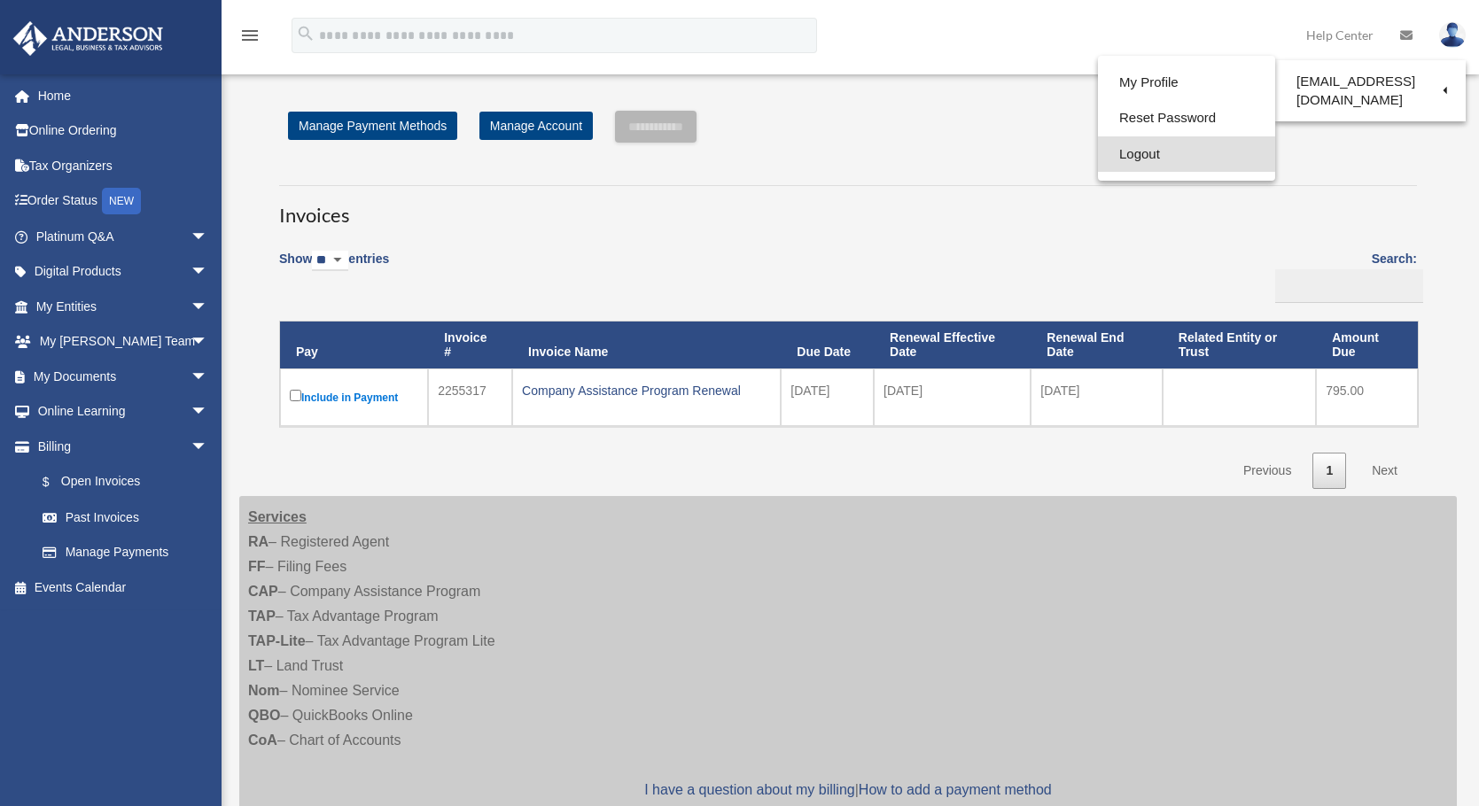
click at [1139, 151] on link "Logout" at bounding box center [1186, 154] width 177 height 36
